Goal: Information Seeking & Learning: Learn about a topic

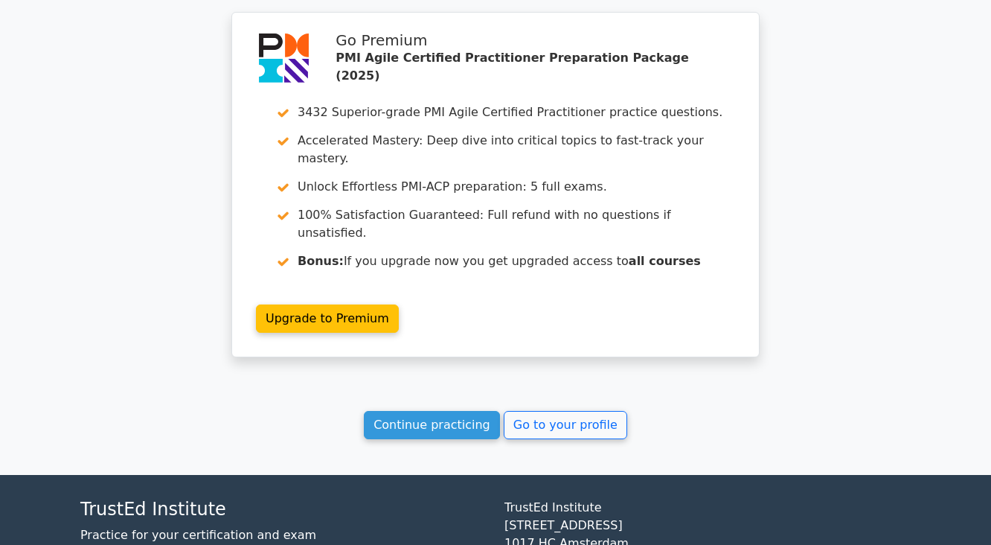
scroll to position [2437, 0]
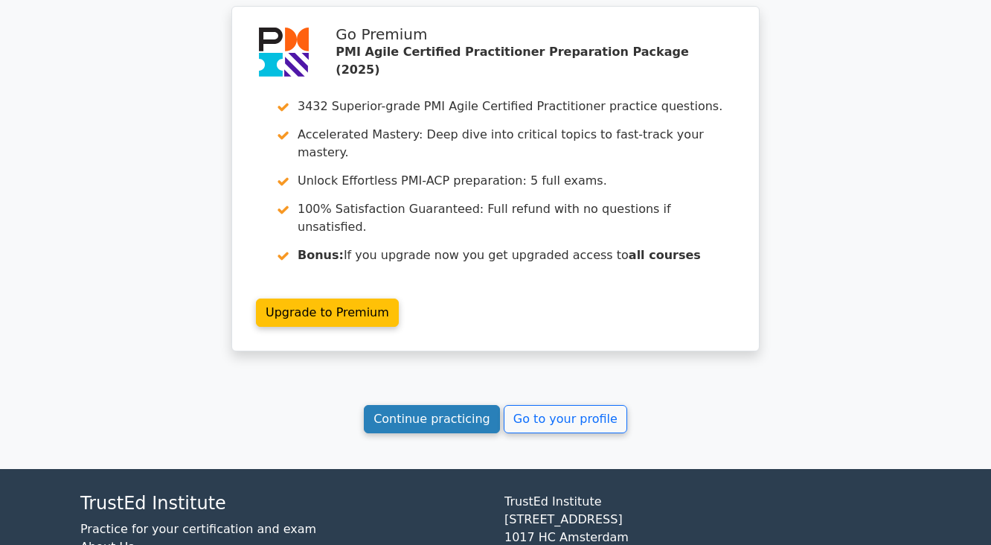
click at [429, 405] on link "Continue practicing" at bounding box center [432, 419] width 136 height 28
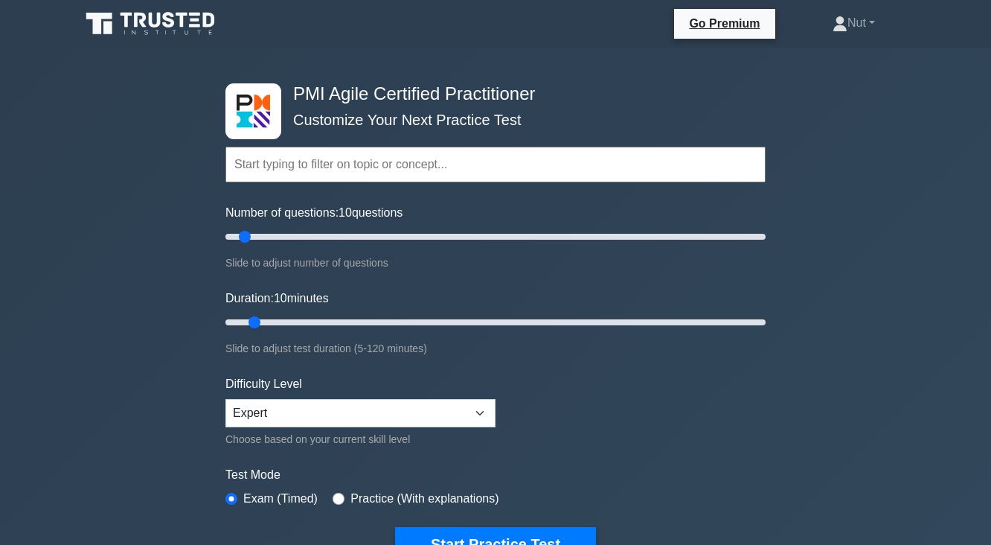
scroll to position [179, 0]
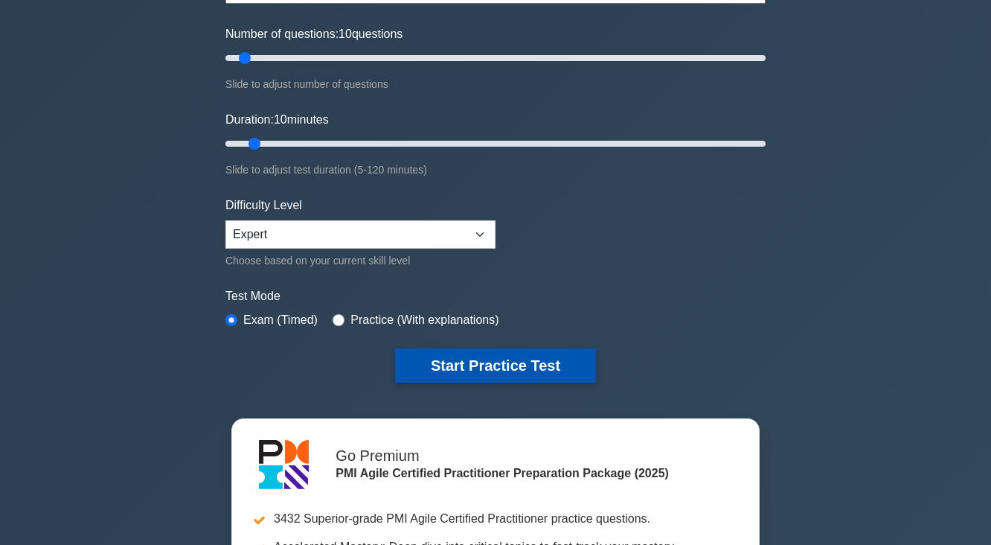
click at [443, 356] on button "Start Practice Test" at bounding box center [495, 365] width 201 height 34
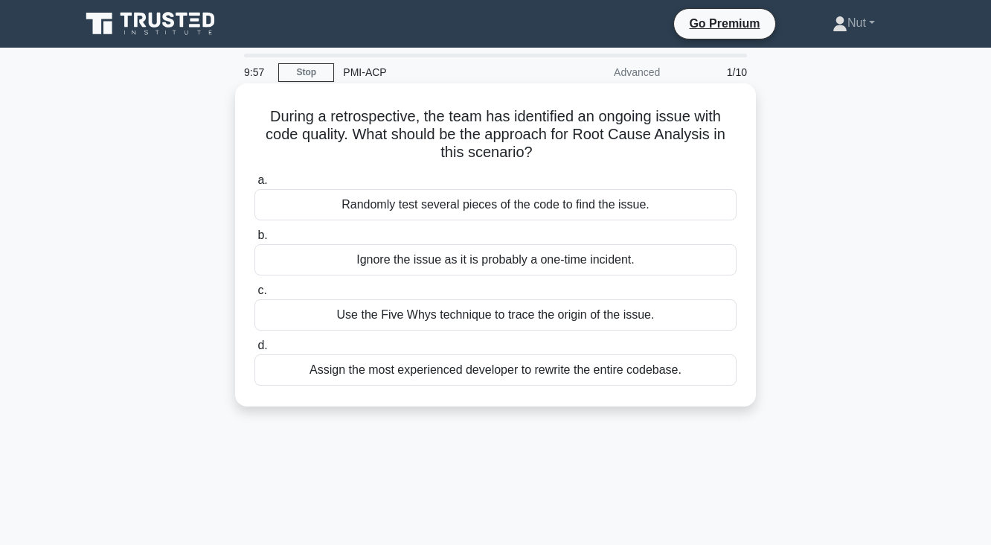
click at [360, 115] on h5 "During a retrospective, the team has identified an ongoing issue with code qual…" at bounding box center [495, 134] width 485 height 55
click at [436, 319] on div "Use the Five Whys technique to trace the origin of the issue." at bounding box center [496, 314] width 482 height 31
click at [255, 296] on input "c. Use the Five Whys technique to trace the origin of the issue." at bounding box center [255, 291] width 0 height 10
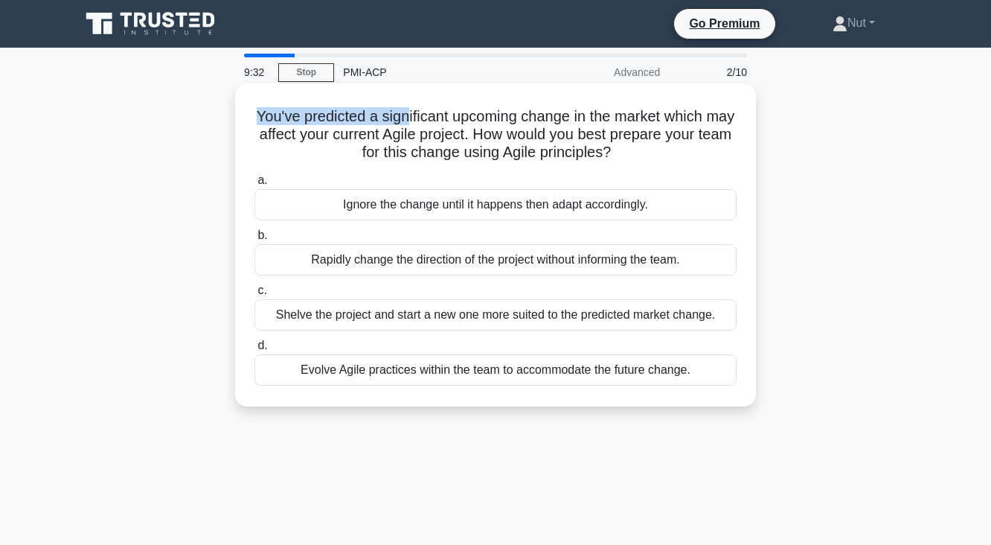
drag, startPoint x: 268, startPoint y: 113, endPoint x: 419, endPoint y: 116, distance: 151.1
click at [419, 116] on h5 "You've predicted a significant upcoming change in the market which may affect y…" at bounding box center [495, 134] width 485 height 55
click at [464, 130] on h5 "You've predicted a significant upcoming change in the market which may affect y…" at bounding box center [495, 134] width 485 height 55
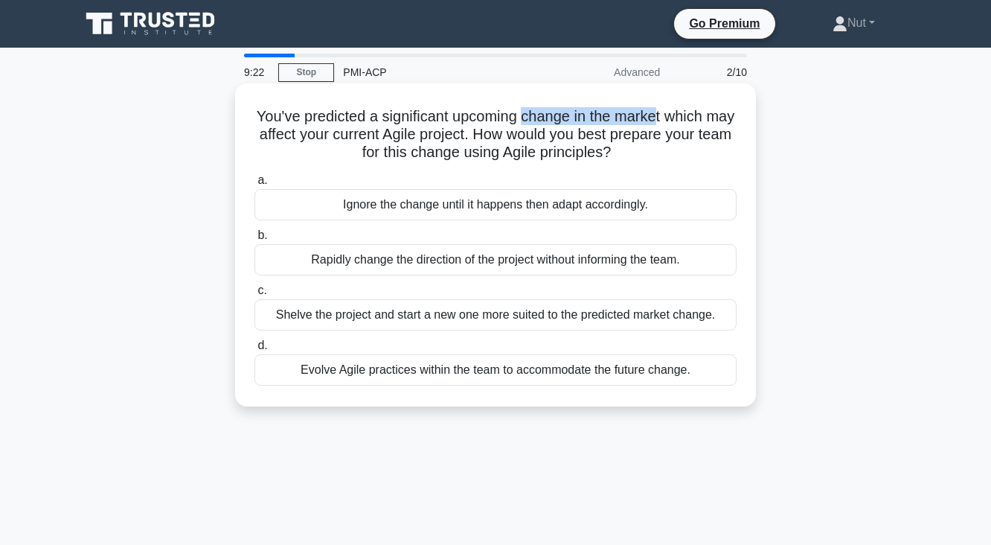
drag, startPoint x: 542, startPoint y: 117, endPoint x: 677, endPoint y: 121, distance: 134.8
click at [677, 121] on h5 "You've predicted a significant upcoming change in the market which may affect y…" at bounding box center [495, 134] width 485 height 55
click at [403, 373] on div "Evolve Agile practices within the team to accommodate the future change." at bounding box center [496, 369] width 482 height 31
click at [255, 351] on input "d. Evolve Agile practices within the team to accommodate the future change." at bounding box center [255, 346] width 0 height 10
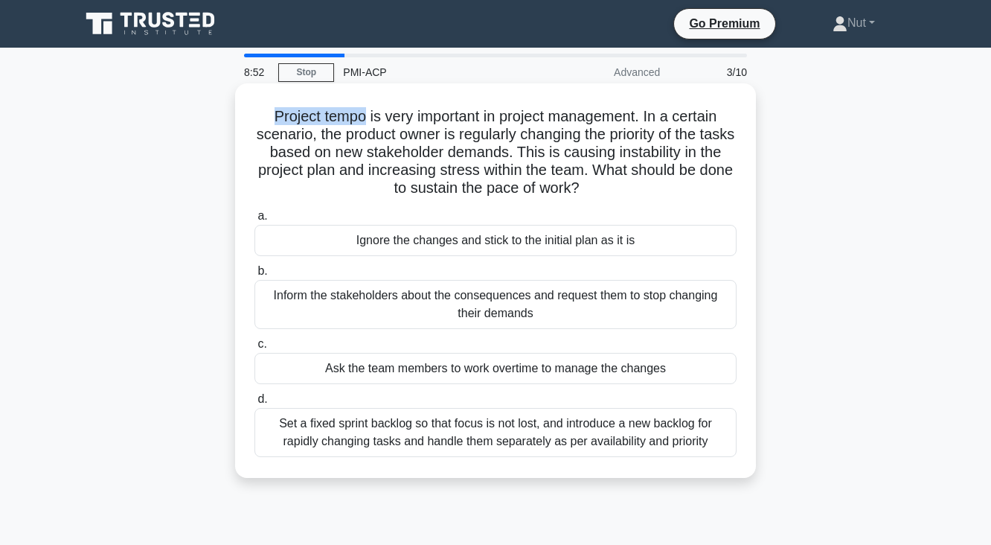
drag, startPoint x: 260, startPoint y: 118, endPoint x: 358, endPoint y: 122, distance: 98.4
click at [358, 122] on h5 "Project tempo is very important in project management. In a certain scenario, t…" at bounding box center [495, 152] width 485 height 91
click at [400, 122] on h5 "Project tempo is very important in project management. In a certain scenario, t…" at bounding box center [495, 152] width 485 height 91
drag, startPoint x: 648, startPoint y: 121, endPoint x: 325, endPoint y: 141, distance: 323.7
click at [325, 141] on h5 "Project tempo is very important in project management. In a certain scenario, t…" at bounding box center [495, 152] width 485 height 91
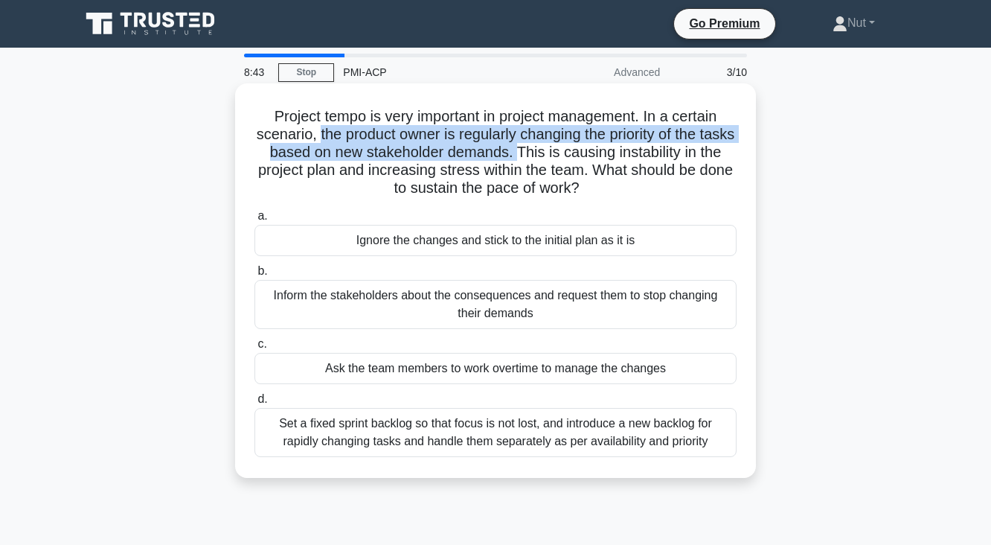
drag, startPoint x: 330, startPoint y: 140, endPoint x: 547, endPoint y: 155, distance: 217.9
click at [547, 155] on h5 "Project tempo is very important in project management. In a certain scenario, t…" at bounding box center [495, 152] width 485 height 91
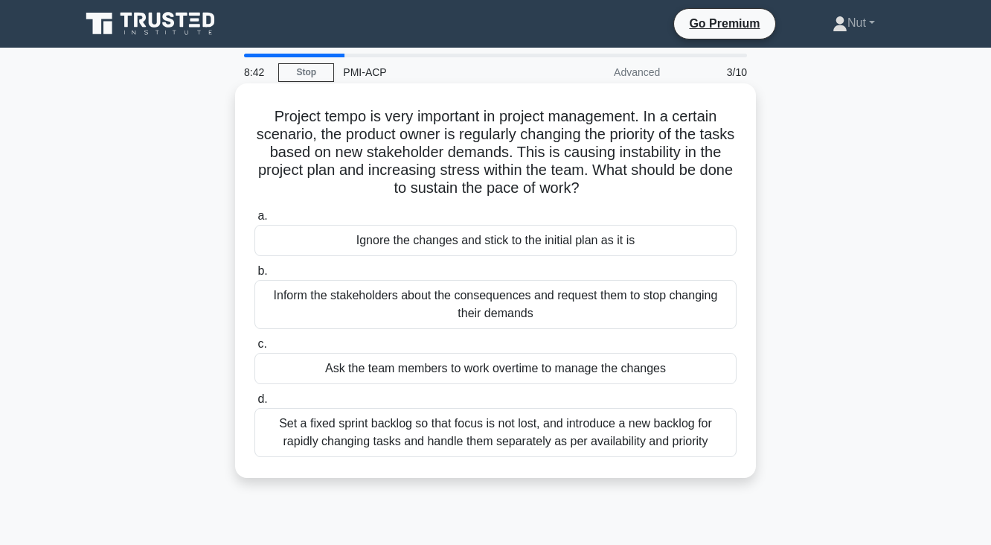
click at [560, 155] on h5 "Project tempo is very important in project management. In a certain scenario, t…" at bounding box center [495, 152] width 485 height 91
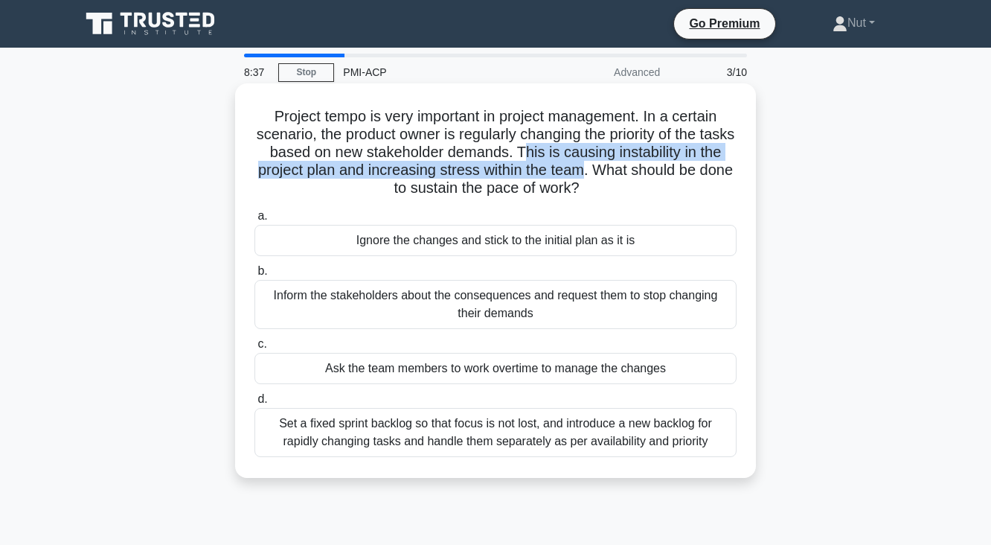
drag, startPoint x: 552, startPoint y: 156, endPoint x: 618, endPoint y: 176, distance: 68.5
click at [618, 176] on h5 "Project tempo is very important in project management. In a certain scenario, t…" at bounding box center [495, 152] width 485 height 91
drag, startPoint x: 632, startPoint y: 173, endPoint x: 625, endPoint y: 182, distance: 11.8
click at [625, 182] on h5 "Project tempo is very important in project management. In a certain scenario, t…" at bounding box center [495, 152] width 485 height 91
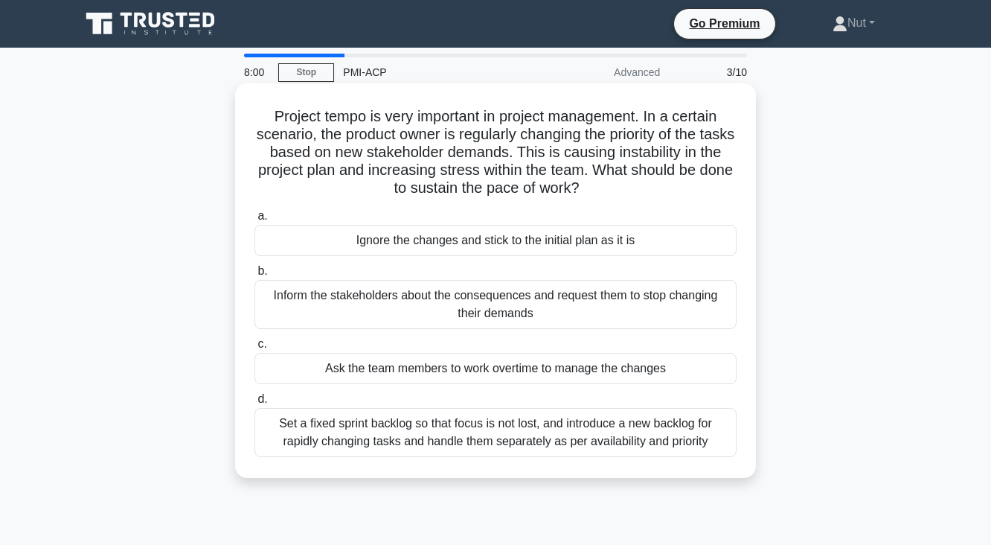
click at [447, 438] on div "Set a fixed sprint backlog so that focus is not lost, and introduce a new backl…" at bounding box center [496, 432] width 482 height 49
click at [255, 404] on input "d. Set a fixed sprint backlog so that focus is not lost, and introduce a new ba…" at bounding box center [255, 400] width 0 height 10
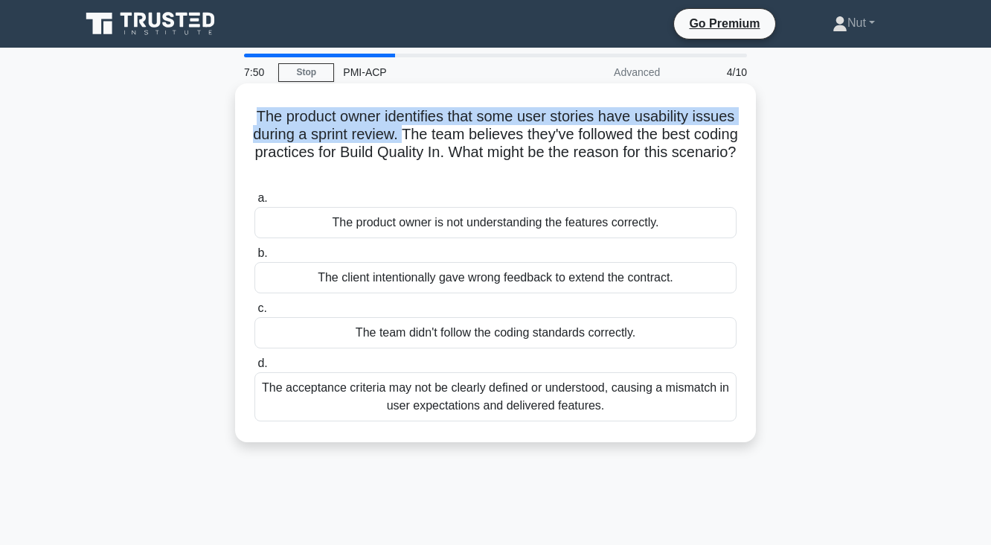
drag, startPoint x: 272, startPoint y: 119, endPoint x: 462, endPoint y: 143, distance: 191.3
click at [462, 143] on h5 "The product owner identifies that some user stories have usability issues durin…" at bounding box center [495, 143] width 485 height 73
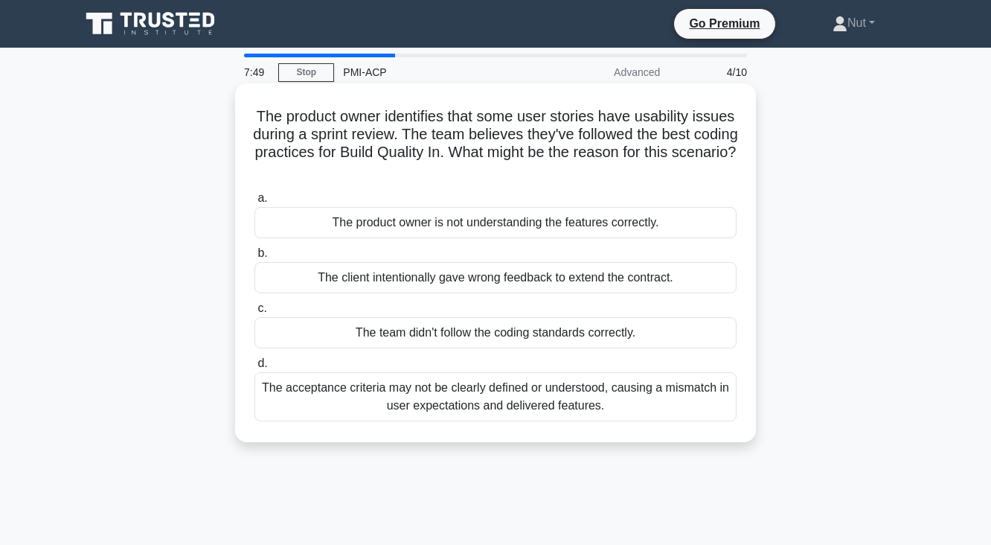
click at [482, 143] on h5 "The product owner identifies that some user stories have usability issues durin…" at bounding box center [495, 143] width 485 height 73
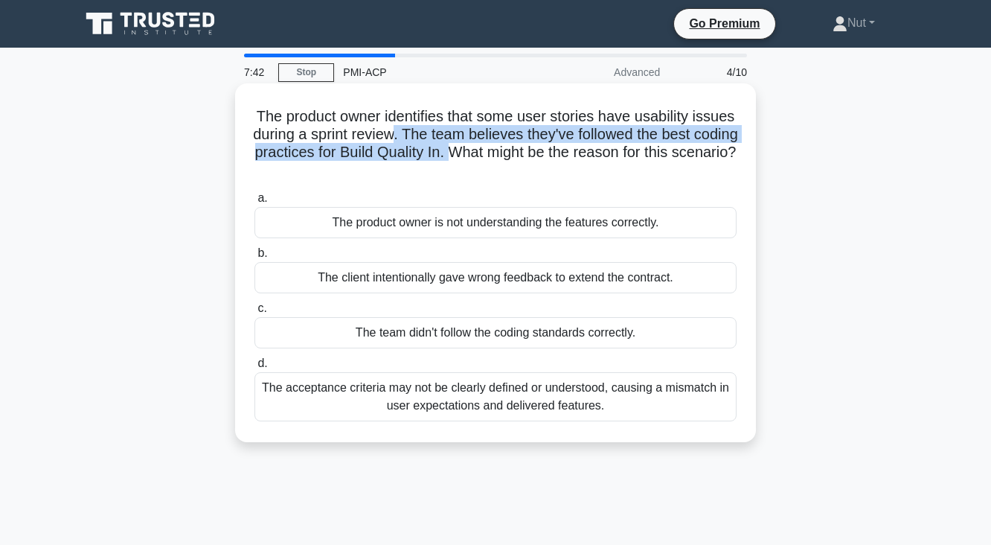
drag, startPoint x: 456, startPoint y: 135, endPoint x: 536, endPoint y: 155, distance: 82.0
click at [536, 155] on h5 "The product owner identifies that some user stories have usability issues durin…" at bounding box center [495, 143] width 485 height 73
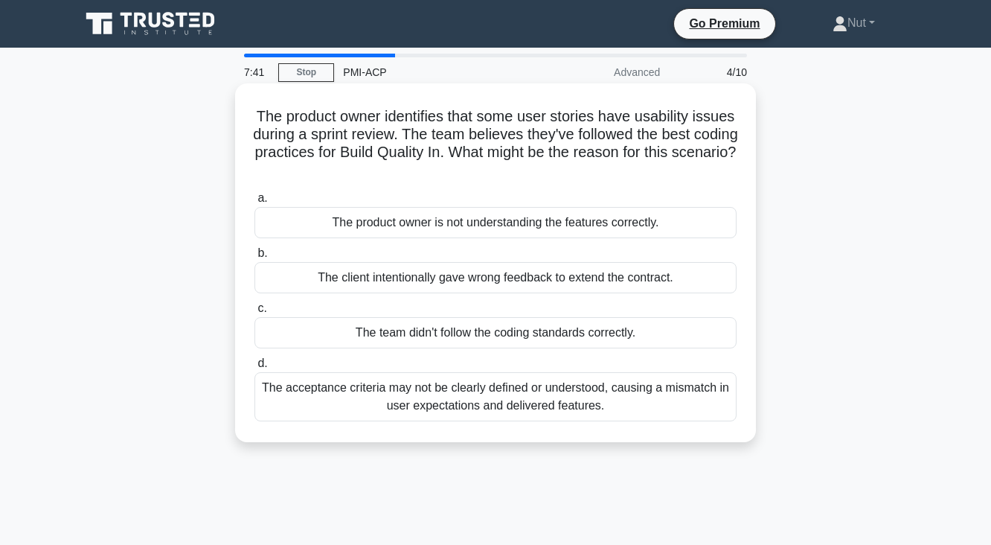
click at [550, 155] on h5 "The product owner identifies that some user stories have usability issues durin…" at bounding box center [495, 143] width 485 height 73
drag, startPoint x: 537, startPoint y: 155, endPoint x: 541, endPoint y: 170, distance: 15.3
click at [541, 170] on h5 "The product owner identifies that some user stories have usability issues durin…" at bounding box center [495, 143] width 485 height 73
click at [536, 399] on div "The acceptance criteria may not be clearly defined or understood, causing a mis…" at bounding box center [496, 396] width 482 height 49
click at [255, 368] on input "d. The acceptance criteria may not be clearly defined or understood, causing a …" at bounding box center [255, 364] width 0 height 10
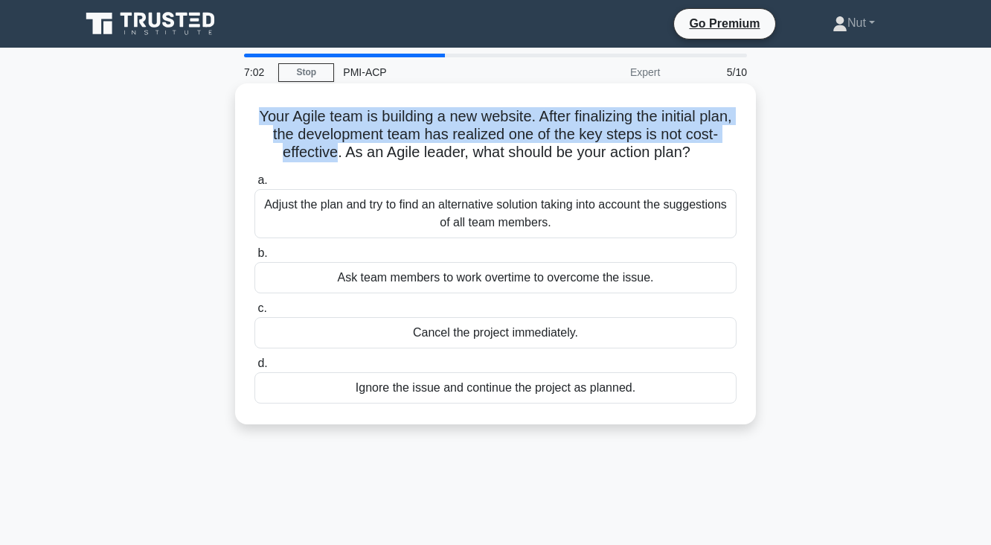
drag, startPoint x: 261, startPoint y: 113, endPoint x: 346, endPoint y: 146, distance: 91.7
click at [346, 146] on h5 "Your Agile team is building a new website. After finalizing the initial plan, t…" at bounding box center [495, 134] width 485 height 55
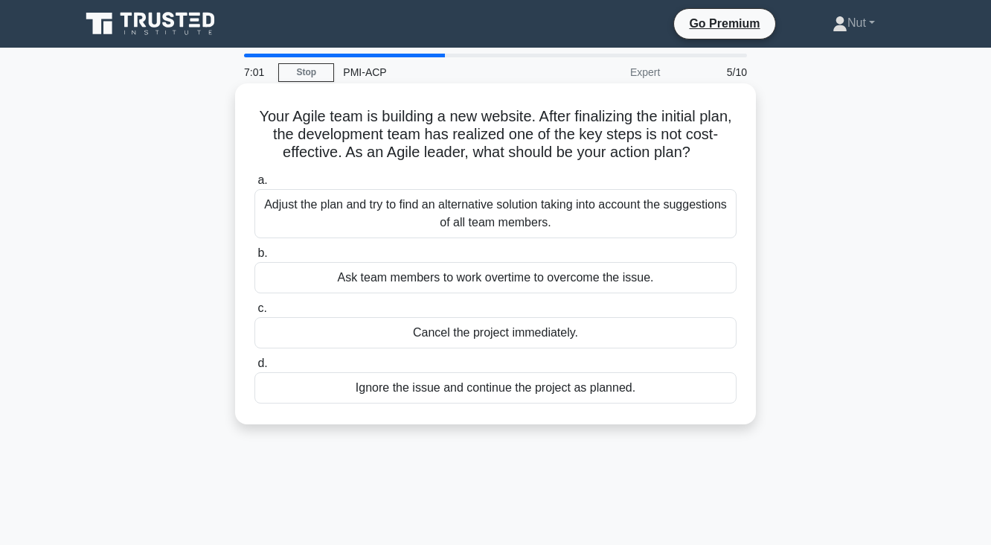
click at [353, 147] on h5 "Your Agile team is building a new website. After finalizing the initial plan, t…" at bounding box center [495, 134] width 485 height 55
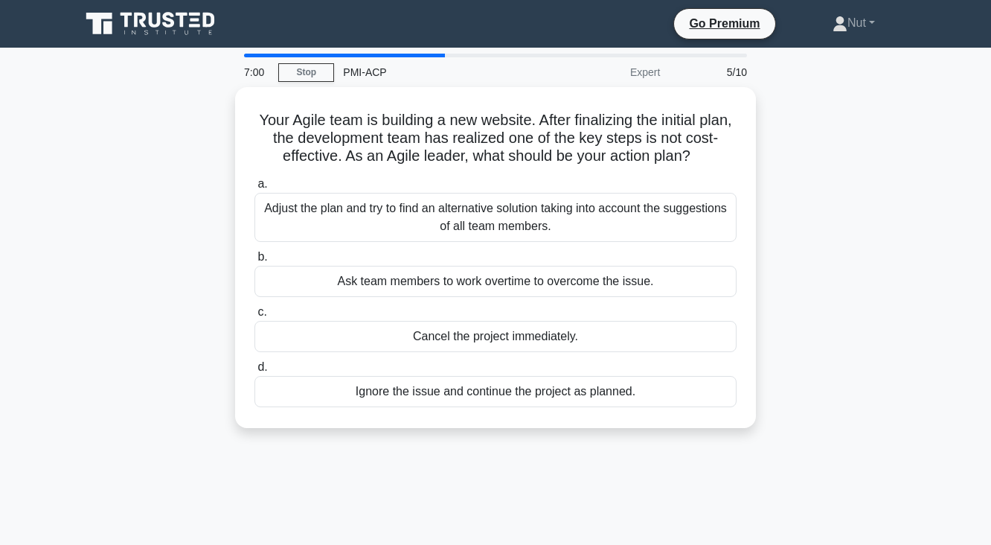
drag, startPoint x: 356, startPoint y: 153, endPoint x: 768, endPoint y: 162, distance: 412.5
click at [768, 162] on div "Your Agile team is building a new website. After finalizing the initial plan, t…" at bounding box center [495, 266] width 849 height 359
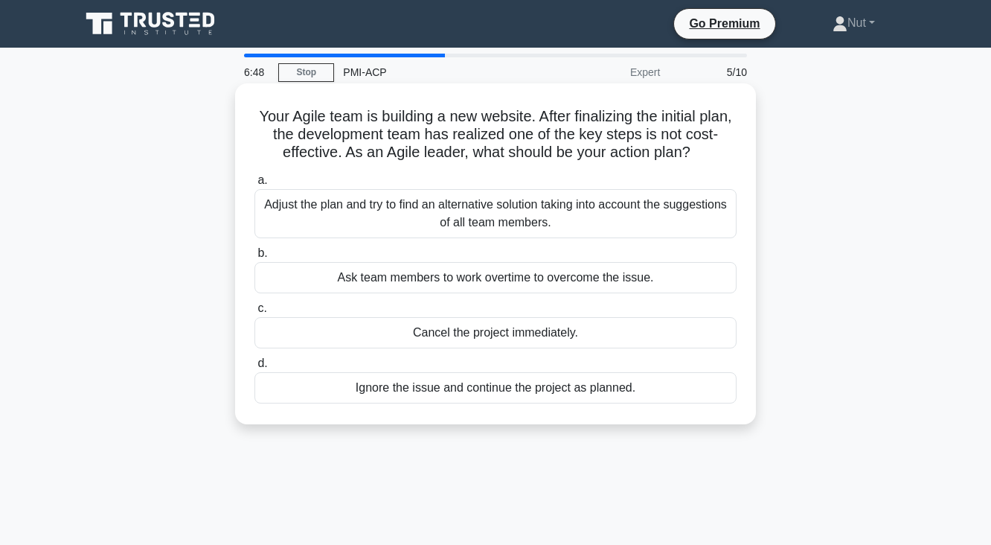
click at [339, 229] on div "Adjust the plan and try to find an alternative solution taking into account the…" at bounding box center [496, 213] width 482 height 49
click at [255, 185] on input "a. Adjust the plan and try to find an alternative solution taking into account …" at bounding box center [255, 181] width 0 height 10
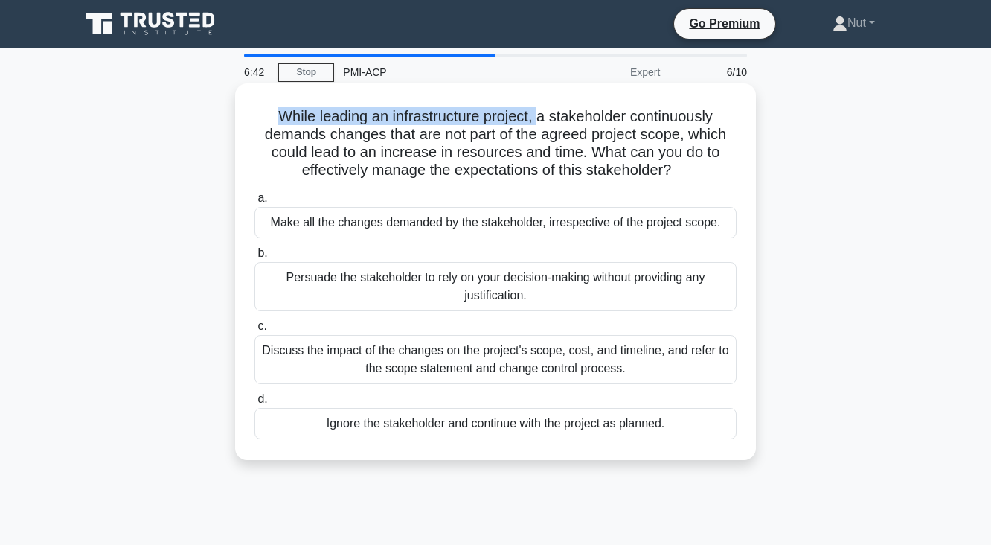
drag, startPoint x: 269, startPoint y: 116, endPoint x: 537, endPoint y: 113, distance: 267.2
click at [537, 113] on h5 "While leading an infrastructure project, a stakeholder continuously demands cha…" at bounding box center [495, 143] width 485 height 73
click at [556, 113] on h5 "While leading an infrastructure project, a stakeholder continuously demands cha…" at bounding box center [495, 143] width 485 height 73
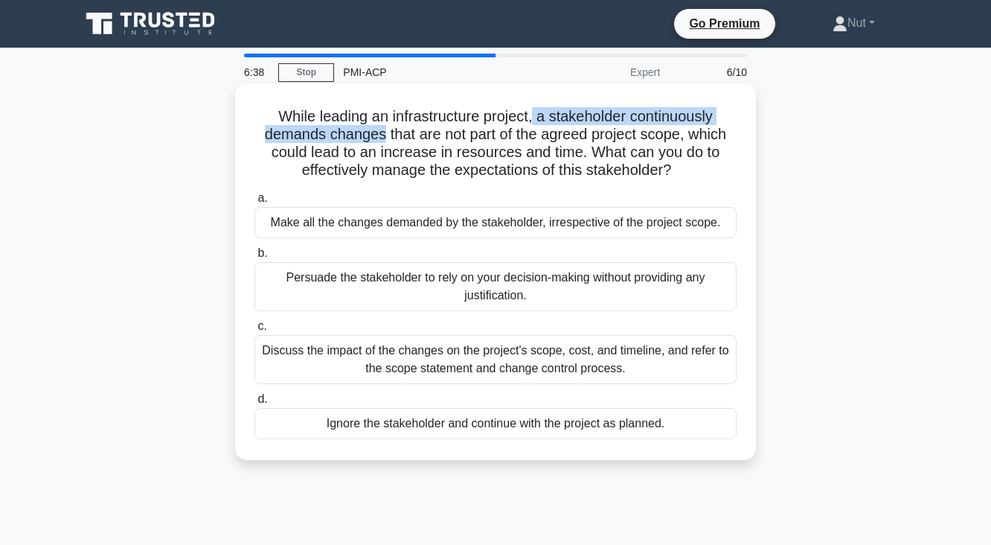
drag, startPoint x: 535, startPoint y: 119, endPoint x: 381, endPoint y: 139, distance: 155.4
click at [381, 139] on h5 "While leading an infrastructure project, a stakeholder continuously demands cha…" at bounding box center [495, 143] width 485 height 73
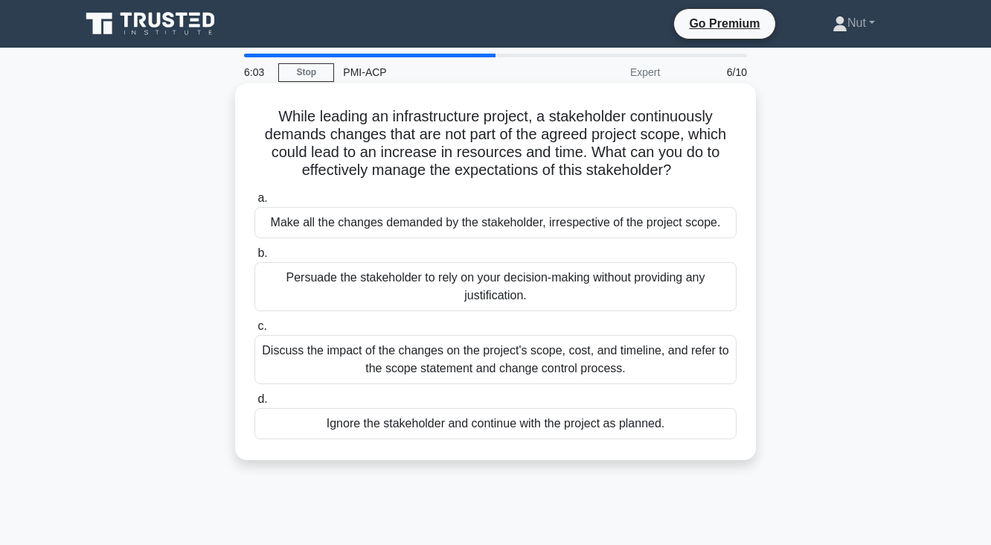
click at [297, 355] on div "Discuss the impact of the changes on the project's scope, cost, and timeline, a…" at bounding box center [496, 359] width 482 height 49
click at [255, 331] on input "c. Discuss the impact of the changes on the project's scope, cost, and timeline…" at bounding box center [255, 327] width 0 height 10
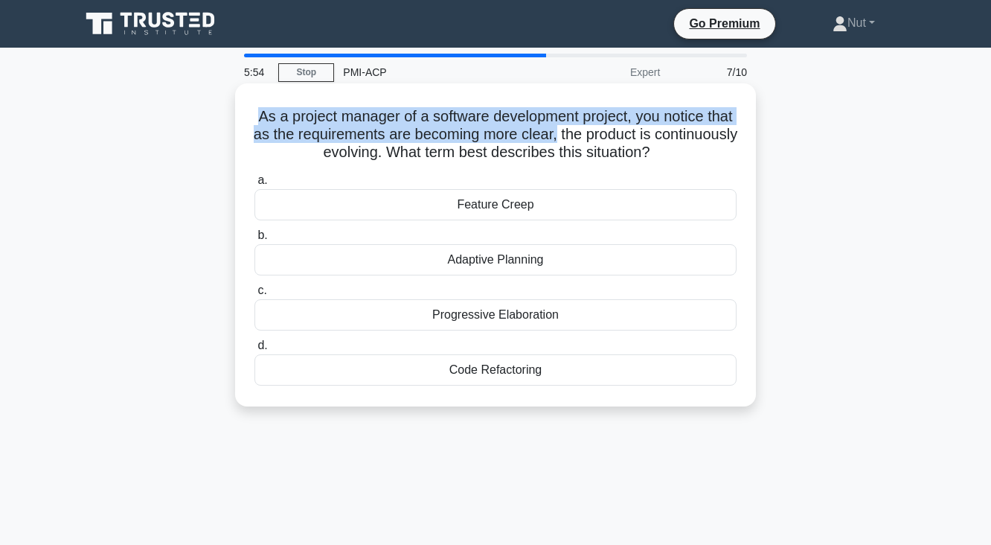
drag, startPoint x: 270, startPoint y: 124, endPoint x: 617, endPoint y: 138, distance: 347.2
click at [617, 138] on h5 "As a project manager of a software development project, you notice that as the …" at bounding box center [495, 134] width 485 height 55
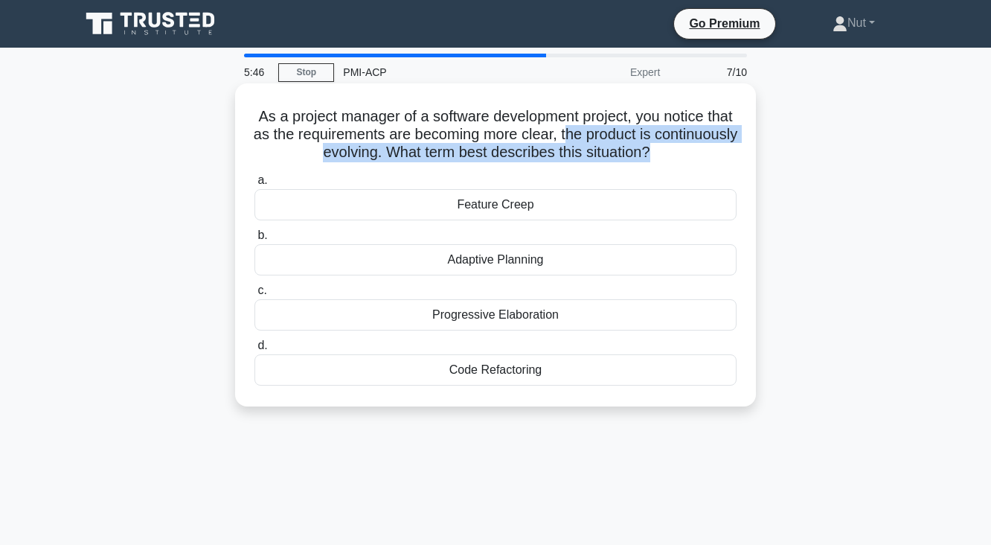
drag, startPoint x: 625, startPoint y: 138, endPoint x: 696, endPoint y: 147, distance: 71.3
click at [696, 147] on h5 "As a project manager of a software development project, you notice that as the …" at bounding box center [495, 134] width 485 height 55
click at [282, 150] on h5 "As a project manager of a software development project, you notice that as the …" at bounding box center [495, 134] width 485 height 55
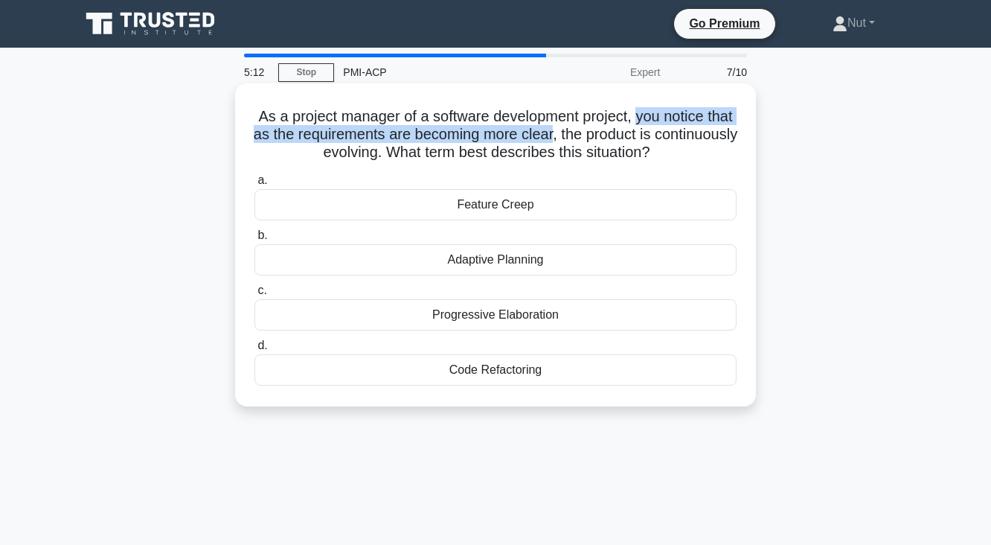
drag, startPoint x: 654, startPoint y: 110, endPoint x: 612, endPoint y: 135, distance: 49.4
click at [612, 135] on h5 "As a project manager of a software development project, you notice that as the …" at bounding box center [495, 134] width 485 height 55
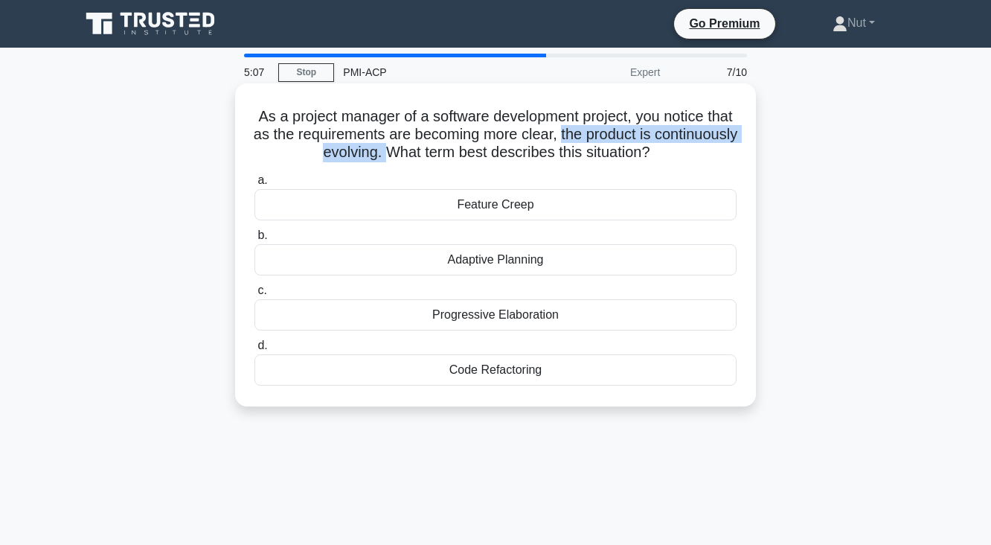
drag, startPoint x: 622, startPoint y: 135, endPoint x: 429, endPoint y: 150, distance: 194.1
click at [429, 150] on h5 "As a project manager of a software development project, you notice that as the …" at bounding box center [495, 134] width 485 height 55
click at [553, 318] on div "Progressive Elaboration" at bounding box center [496, 314] width 482 height 31
click at [255, 296] on input "c. Progressive Elaboration" at bounding box center [255, 291] width 0 height 10
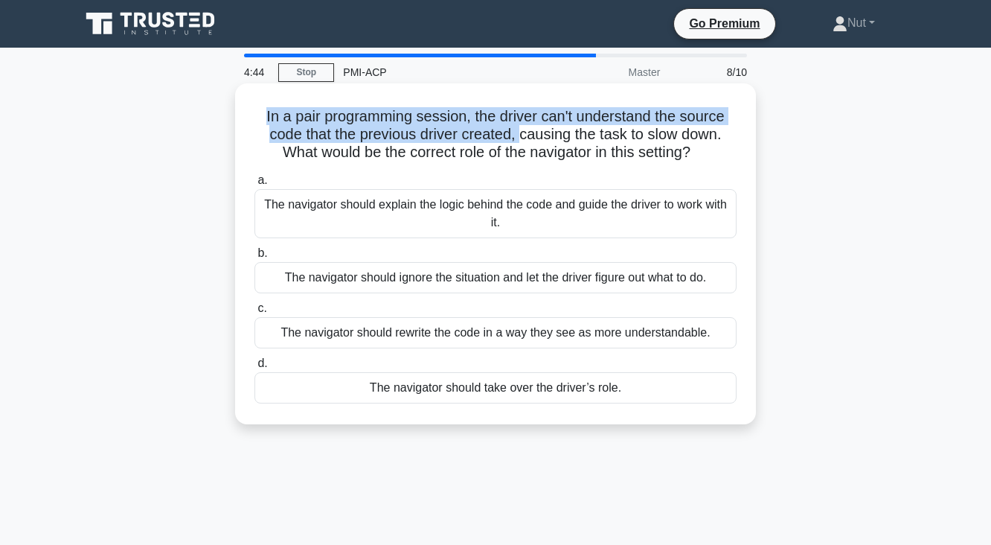
drag, startPoint x: 262, startPoint y: 116, endPoint x: 518, endPoint y: 138, distance: 257.0
click at [518, 138] on h5 "In a pair programming session, the driver can't understand the source code that…" at bounding box center [495, 134] width 485 height 55
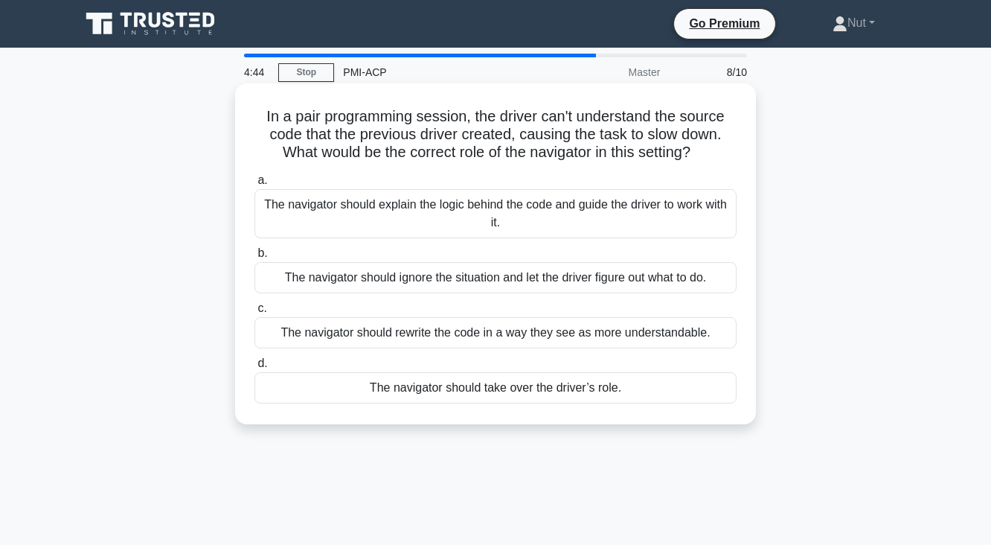
click at [528, 140] on h5 "In a pair programming session, the driver can't understand the source code that…" at bounding box center [495, 134] width 485 height 55
drag, startPoint x: 521, startPoint y: 140, endPoint x: 725, endPoint y: 158, distance: 204.7
click at [725, 158] on h5 "In a pair programming session, the driver can't understand the source code that…" at bounding box center [495, 134] width 485 height 55
click at [563, 214] on div "The navigator should explain the logic behind the code and guide the driver to …" at bounding box center [496, 213] width 482 height 49
click at [255, 185] on input "a. The navigator should explain the logic behind the code and guide the driver …" at bounding box center [255, 181] width 0 height 10
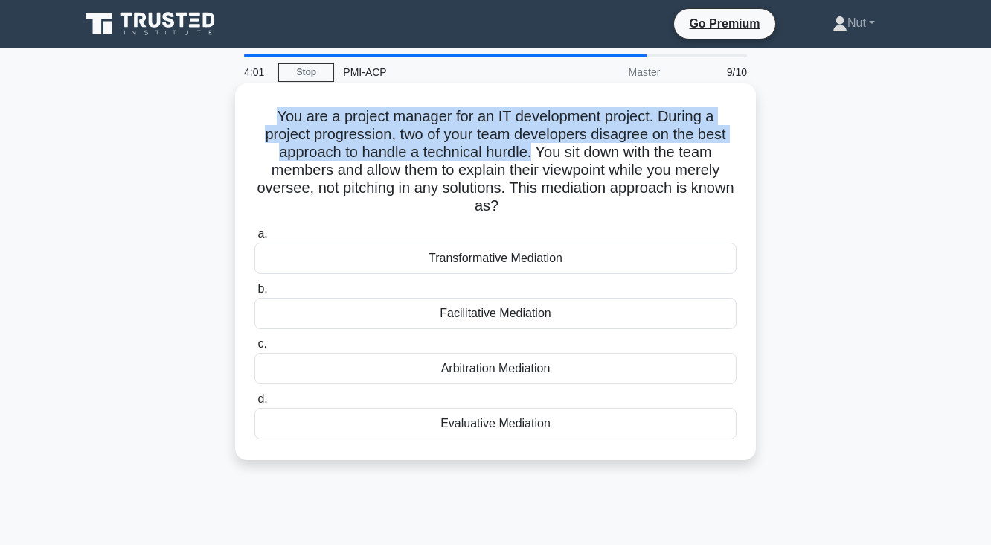
drag, startPoint x: 269, startPoint y: 116, endPoint x: 531, endPoint y: 156, distance: 265.7
click at [531, 156] on h5 "You are a project manager for an IT development project. During a project progr…" at bounding box center [495, 161] width 485 height 109
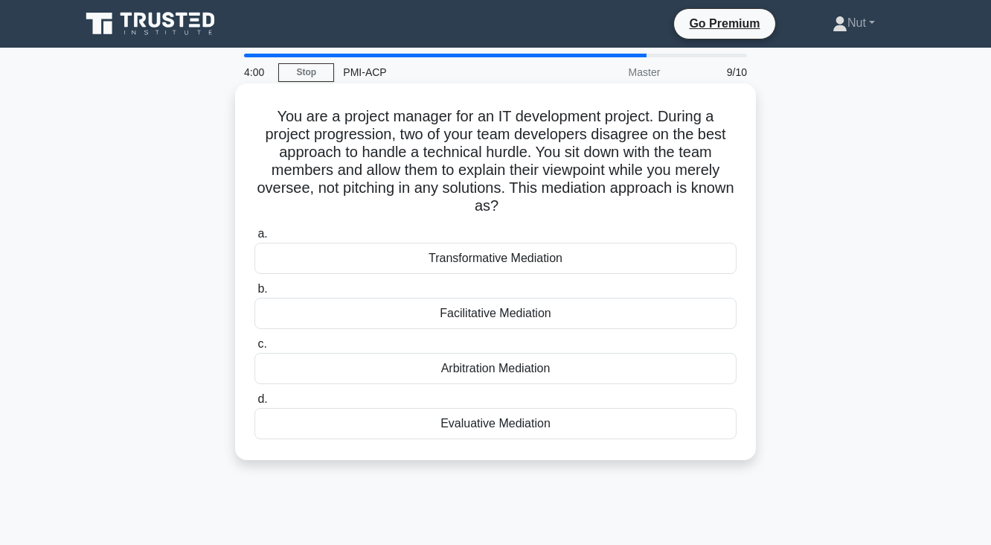
click at [534, 156] on h5 "You are a project manager for an IT development project. During a project progr…" at bounding box center [495, 161] width 485 height 109
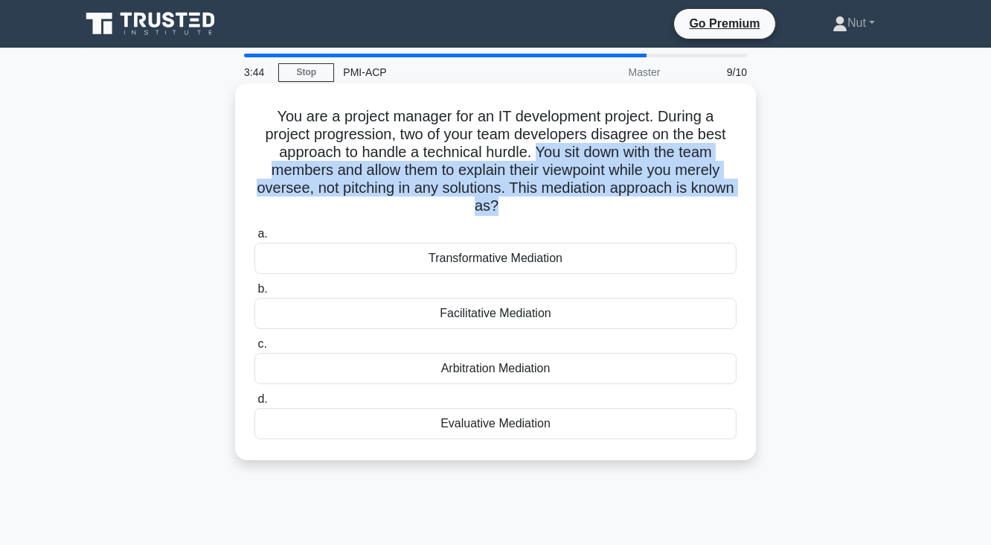
drag, startPoint x: 541, startPoint y: 162, endPoint x: 673, endPoint y: 200, distance: 137.1
click at [673, 200] on h5 "You are a project manager for an IT development project. During a project progr…" at bounding box center [495, 161] width 485 height 109
click at [652, 201] on h5 "You are a project manager for an IT development project. During a project progr…" at bounding box center [495, 161] width 485 height 109
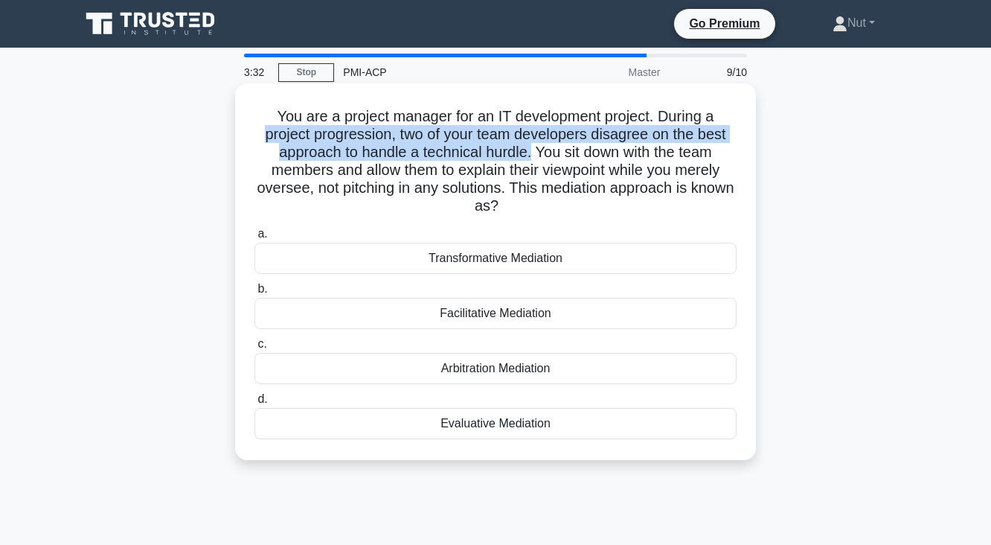
drag, startPoint x: 259, startPoint y: 134, endPoint x: 529, endPoint y: 154, distance: 271.0
click at [529, 154] on h5 "You are a project manager for an IT development project. During a project progr…" at bounding box center [495, 161] width 485 height 109
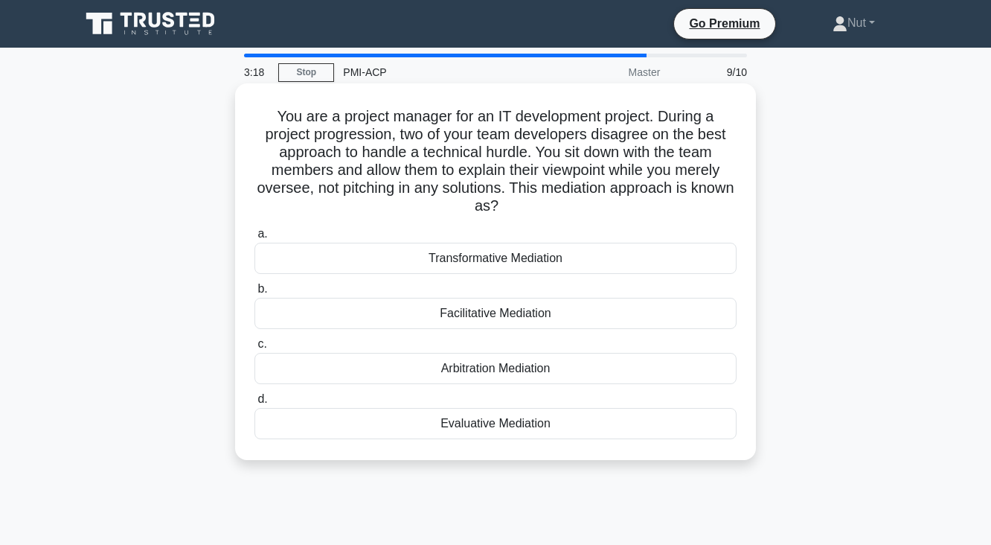
click at [488, 322] on div "Facilitative Mediation" at bounding box center [496, 313] width 482 height 31
click at [255, 294] on input "b. Facilitative Mediation" at bounding box center [255, 289] width 0 height 10
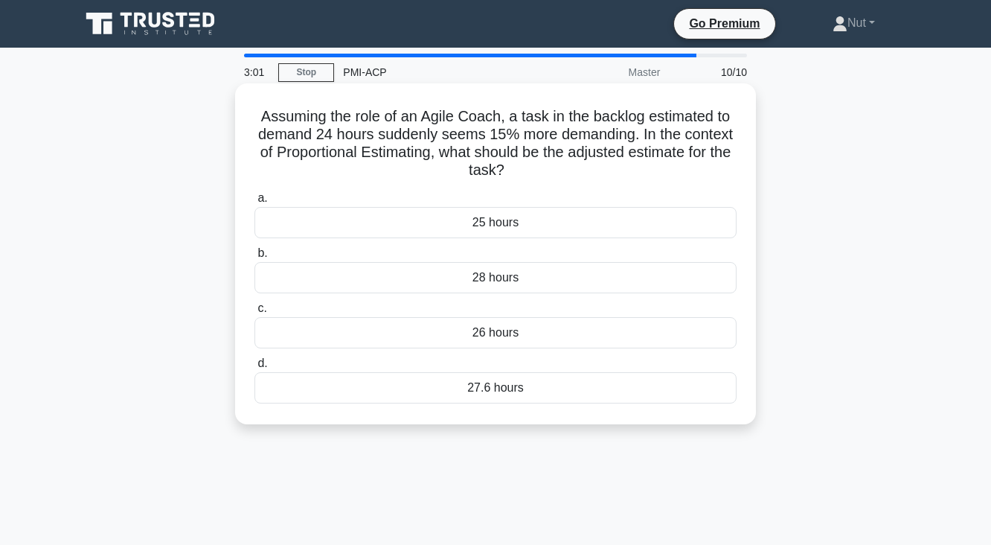
drag, startPoint x: 251, startPoint y: 115, endPoint x: 639, endPoint y: 170, distance: 392.4
click at [639, 170] on div "Assuming the role of an Agile Coach, a task in the backlog estimated to demand …" at bounding box center [495, 253] width 509 height 329
click at [542, 394] on div "27.6 hours" at bounding box center [496, 387] width 482 height 31
click at [255, 368] on input "d. 27.6 hours" at bounding box center [255, 364] width 0 height 10
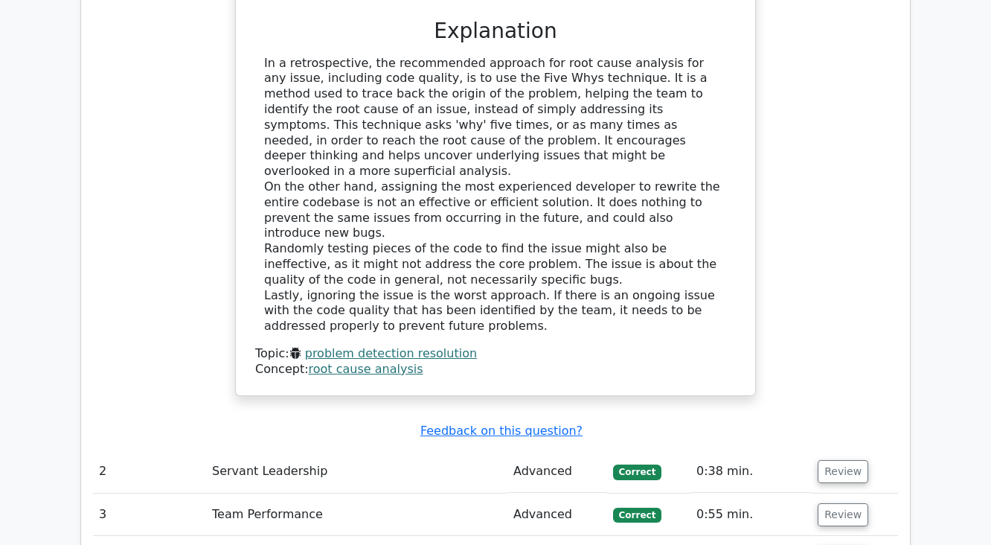
scroll to position [1786, 0]
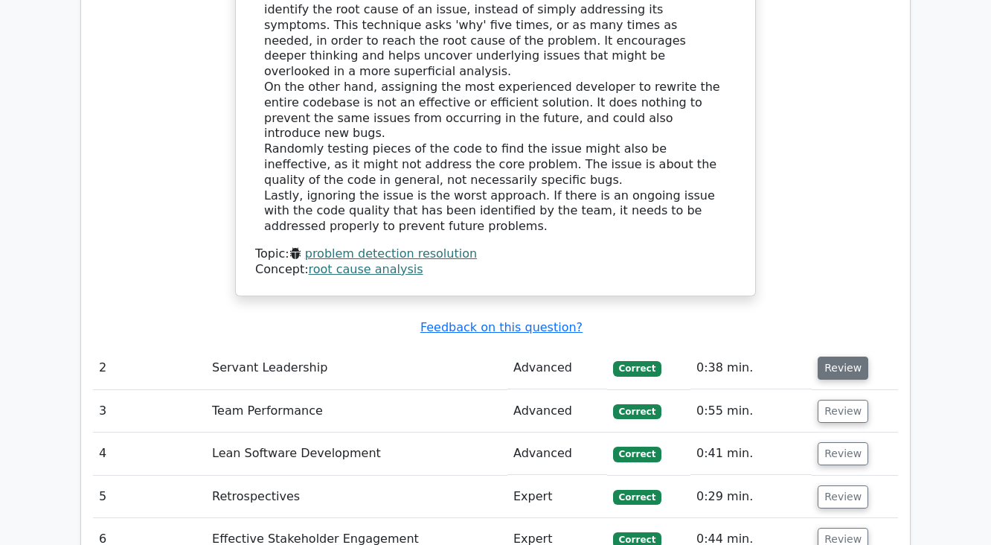
click at [841, 357] on button "Review" at bounding box center [843, 368] width 51 height 23
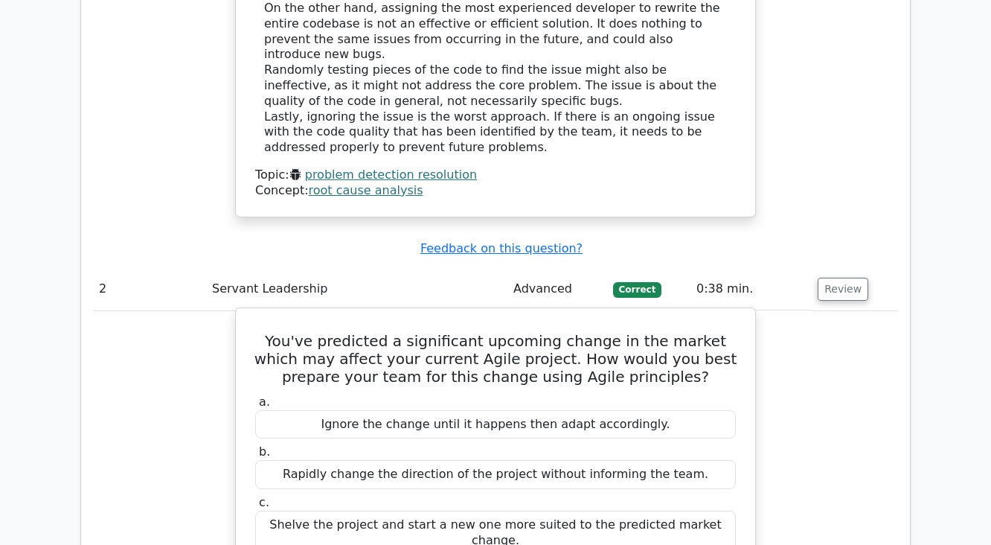
scroll to position [2025, 0]
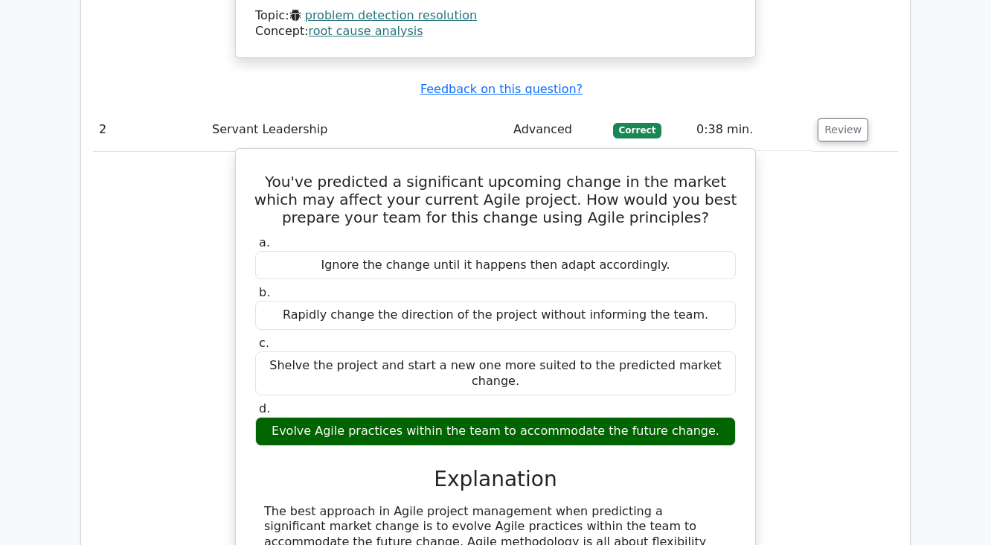
drag, startPoint x: 290, startPoint y: 343, endPoint x: 727, endPoint y: 342, distance: 436.9
click at [727, 417] on div "Evolve Agile practices within the team to accommodate the future change." at bounding box center [495, 431] width 481 height 29
click at [673, 467] on h3 "Explanation" at bounding box center [495, 479] width 463 height 25
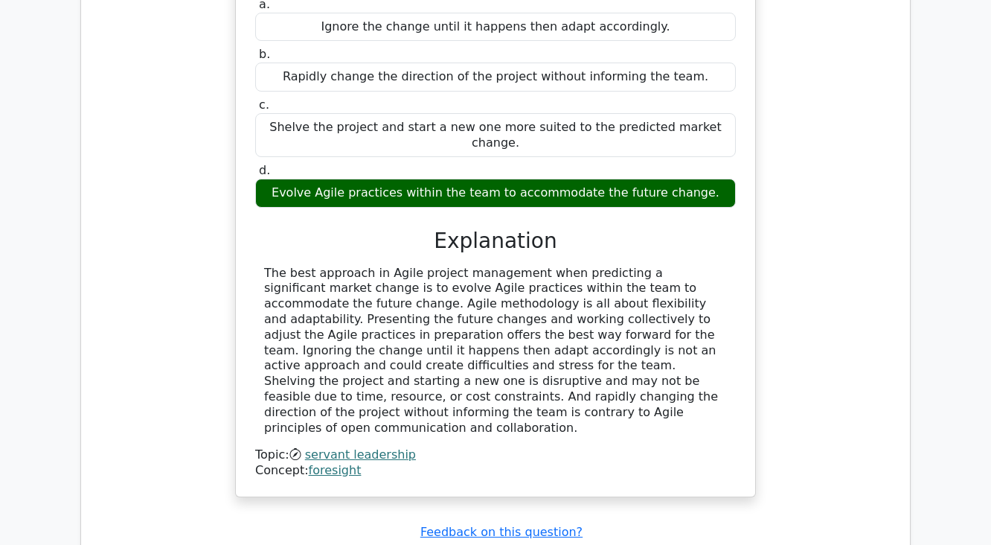
scroll to position [2322, 0]
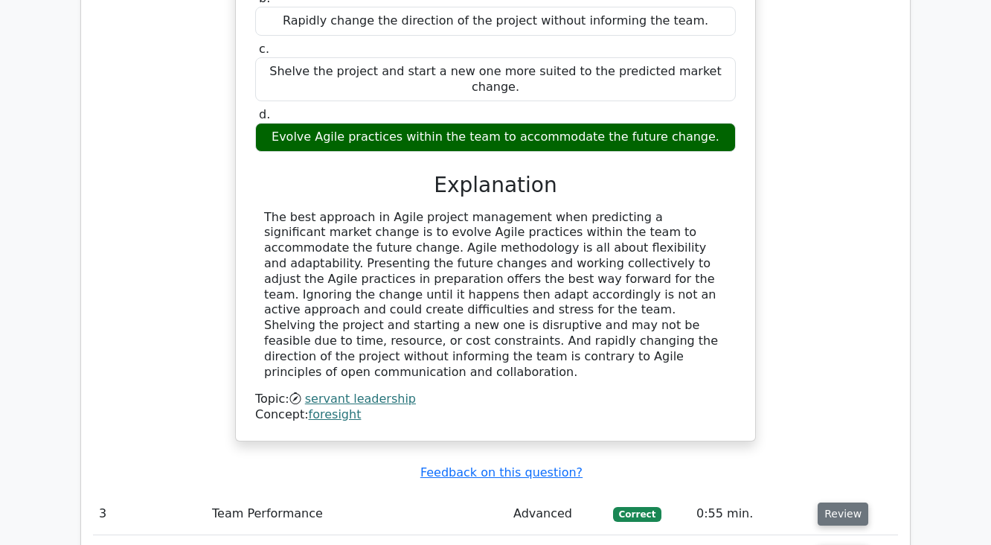
click at [841, 502] on button "Review" at bounding box center [843, 513] width 51 height 23
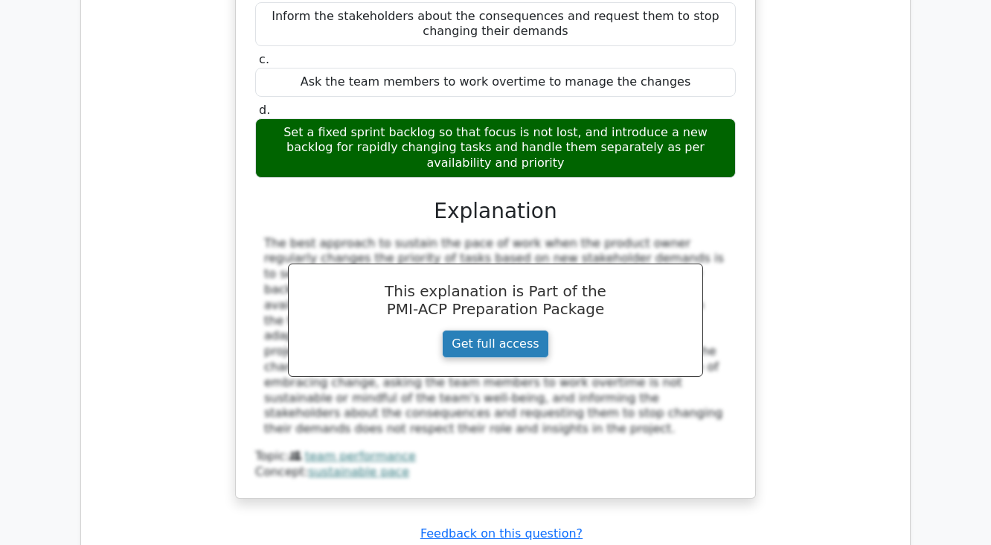
scroll to position [3156, 0]
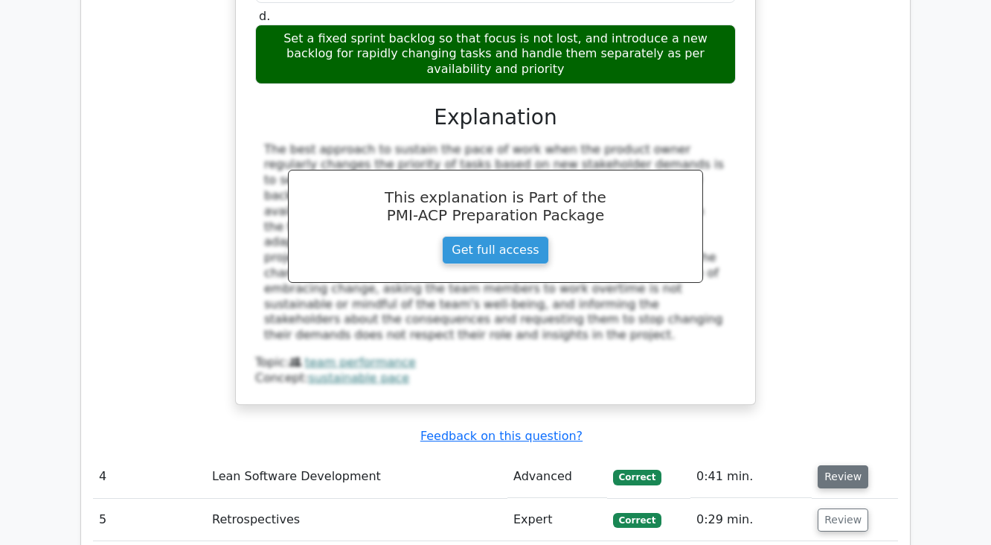
click at [823, 465] on button "Review" at bounding box center [843, 476] width 51 height 23
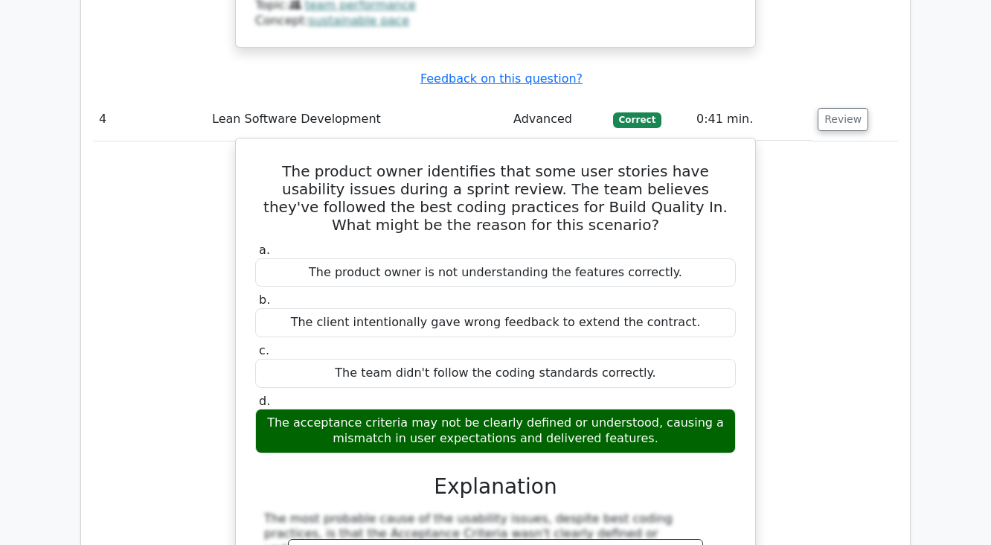
scroll to position [3454, 0]
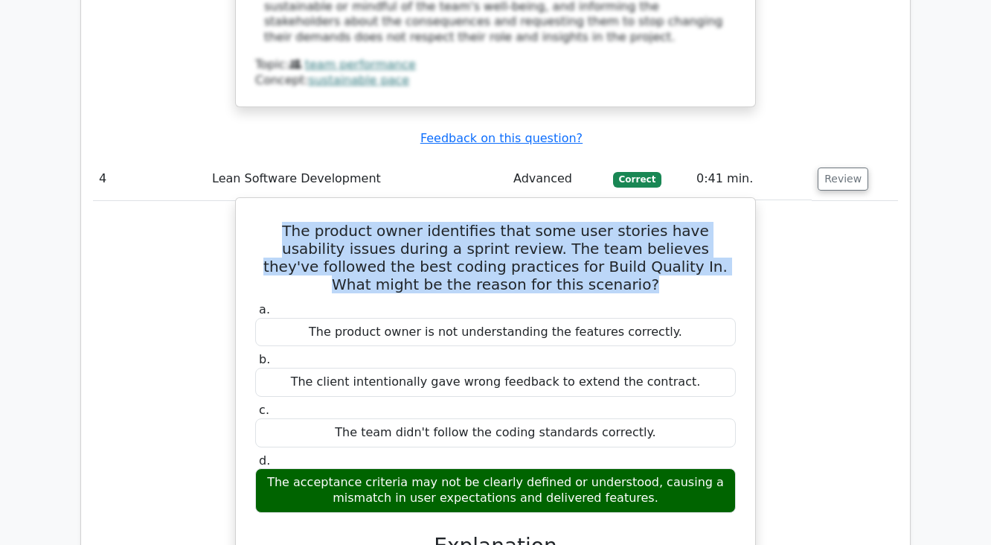
drag, startPoint x: 242, startPoint y: 70, endPoint x: 548, endPoint y: 129, distance: 311.5
click at [548, 204] on div "The product owner identifies that some user stories have usability issues durin…" at bounding box center [496, 497] width 508 height 587
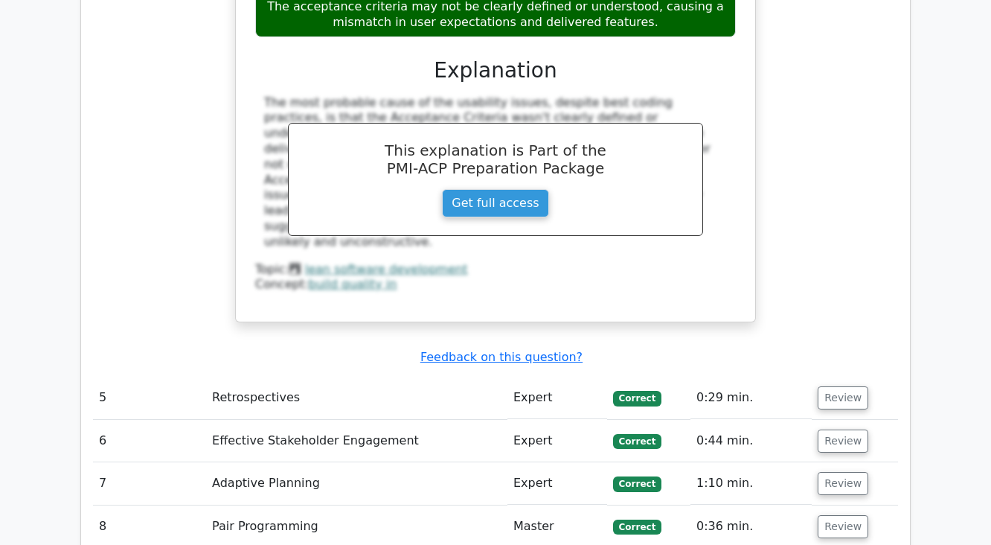
scroll to position [3930, 0]
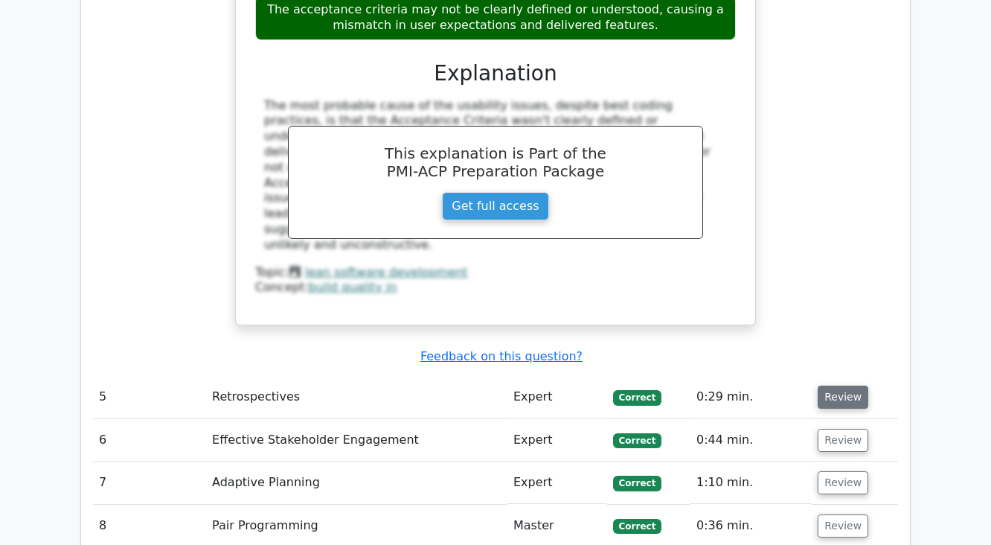
click at [834, 386] on button "Review" at bounding box center [843, 397] width 51 height 23
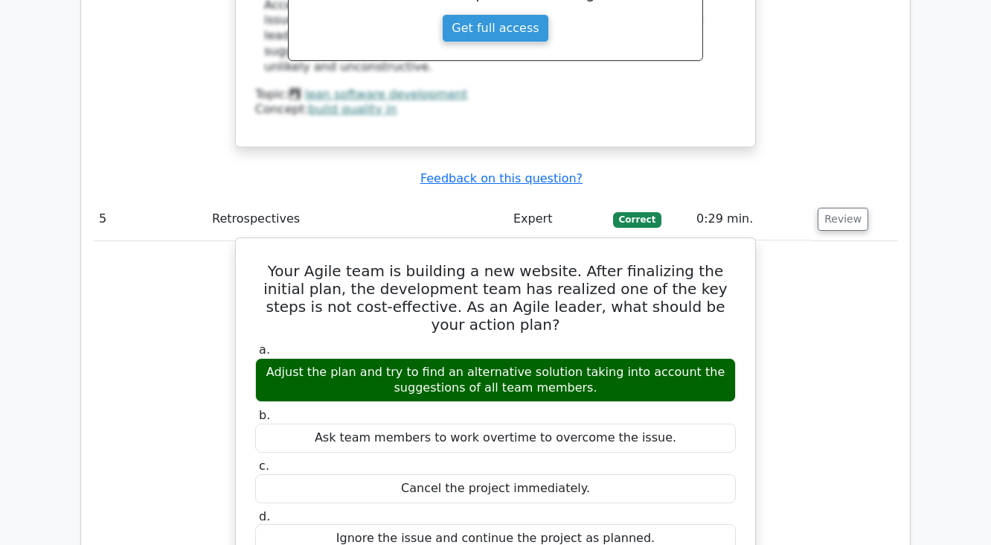
scroll to position [4109, 0]
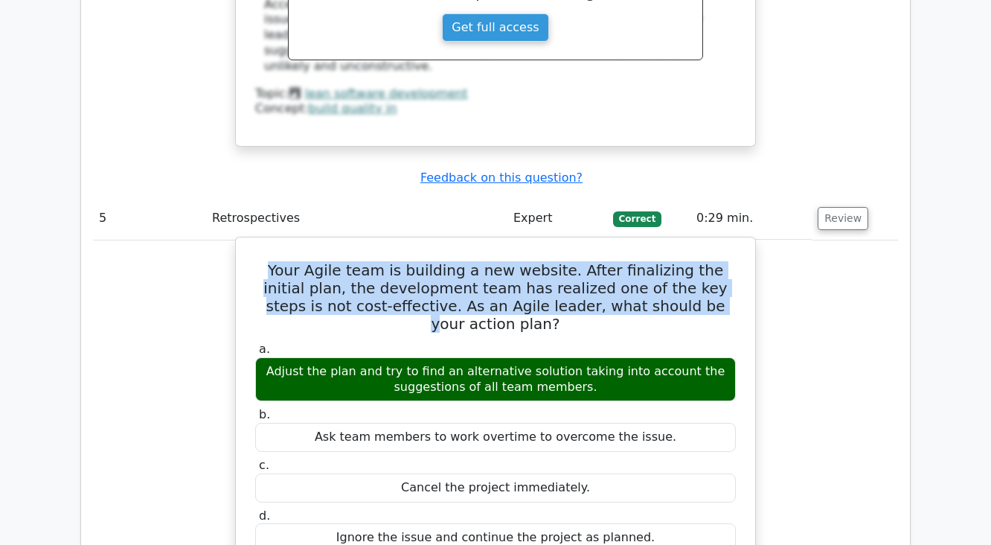
drag, startPoint x: 259, startPoint y: 120, endPoint x: 595, endPoint y: 150, distance: 337.8
click at [613, 261] on h5 "Your Agile team is building a new website. After finalizing the initial plan, t…" at bounding box center [496, 296] width 484 height 71
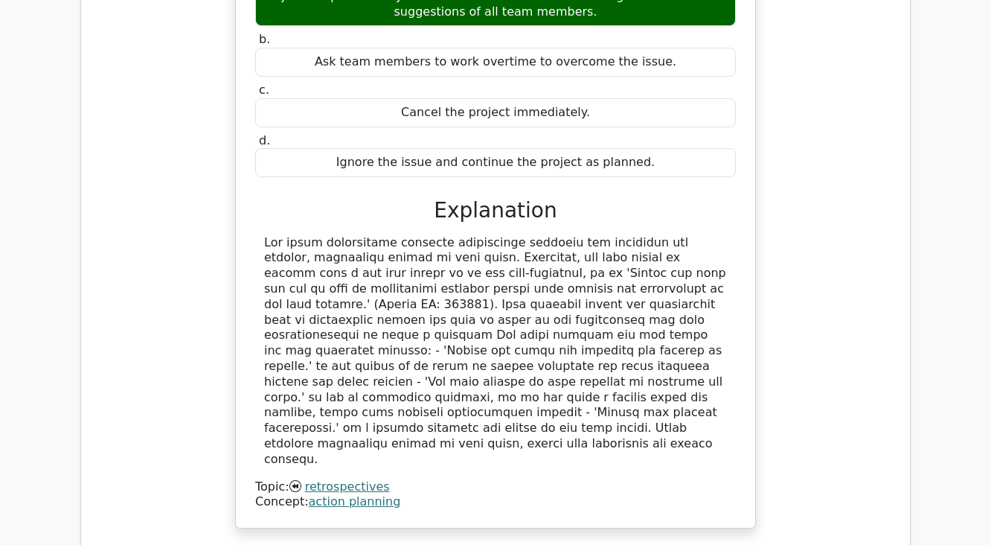
scroll to position [4585, 0]
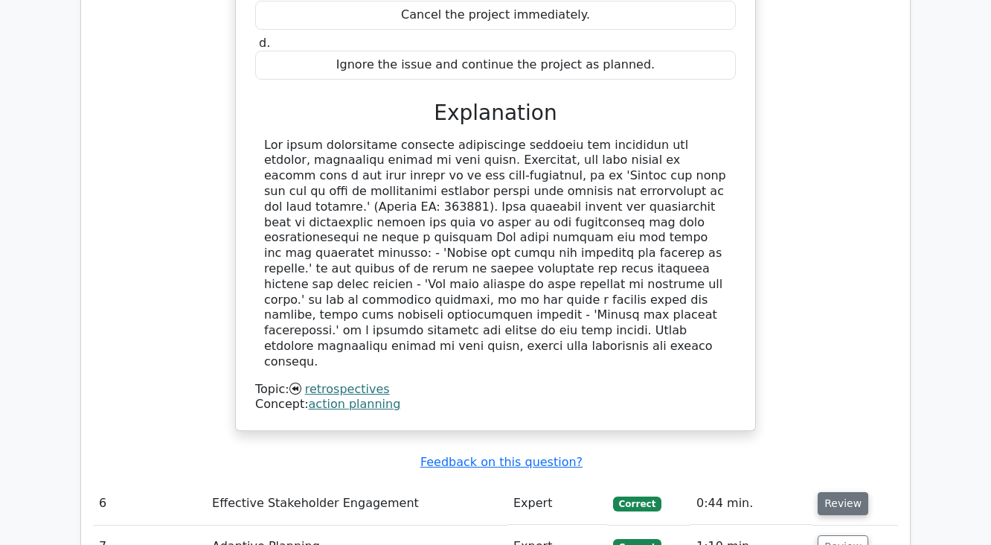
click at [828, 492] on button "Review" at bounding box center [843, 503] width 51 height 23
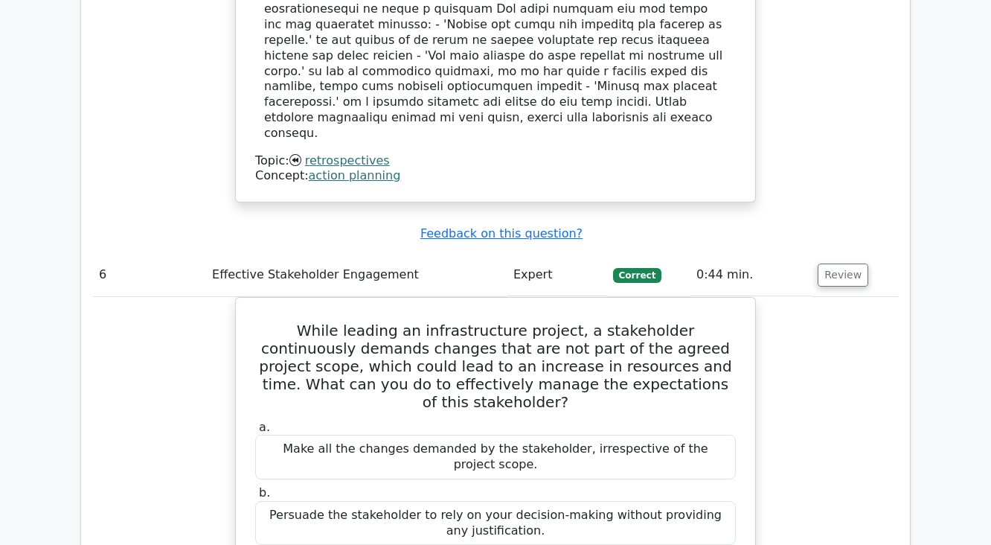
scroll to position [4823, 0]
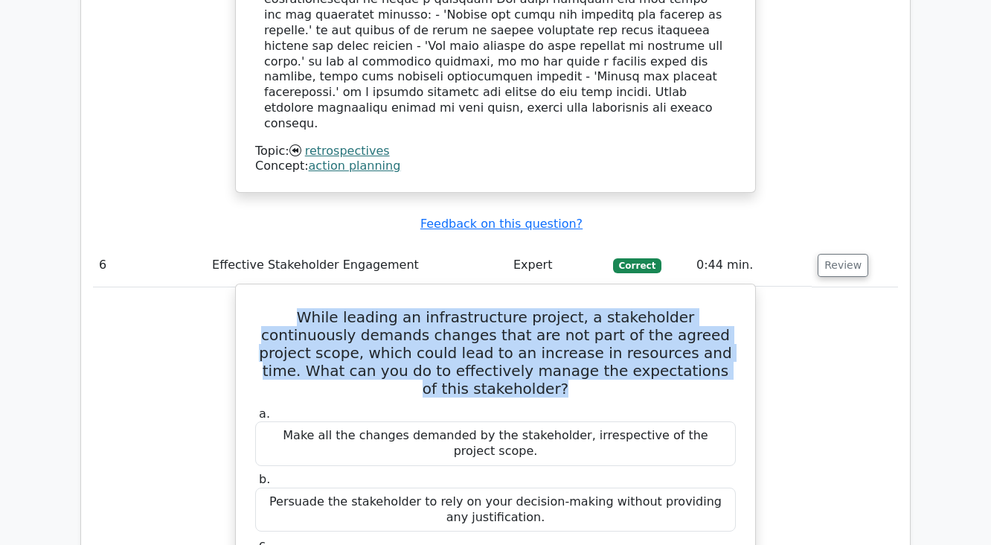
drag, startPoint x: 277, startPoint y: 120, endPoint x: 709, endPoint y: 163, distance: 433.9
click at [709, 308] on h5 "While leading an infrastructure project, a stakeholder continuously demands cha…" at bounding box center [496, 352] width 484 height 89
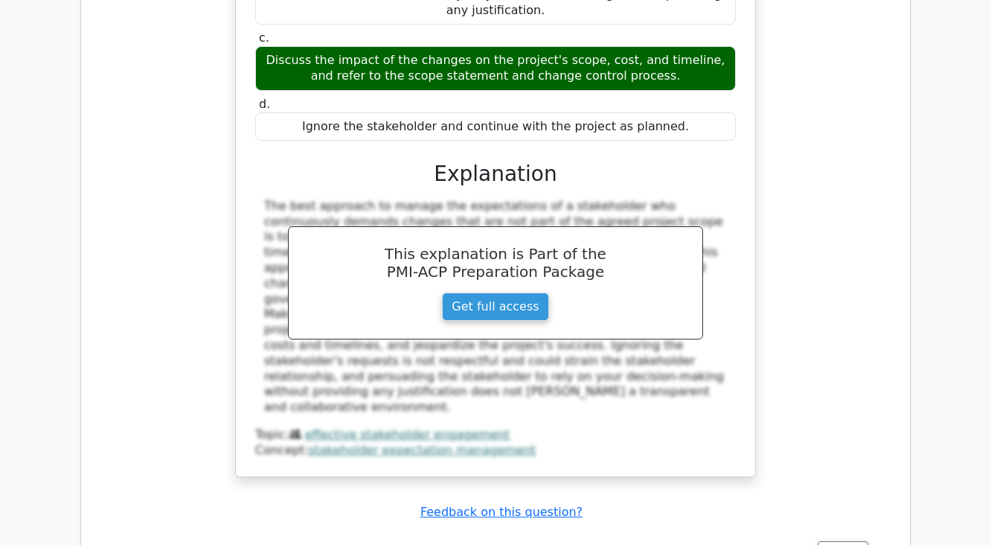
scroll to position [5359, 0]
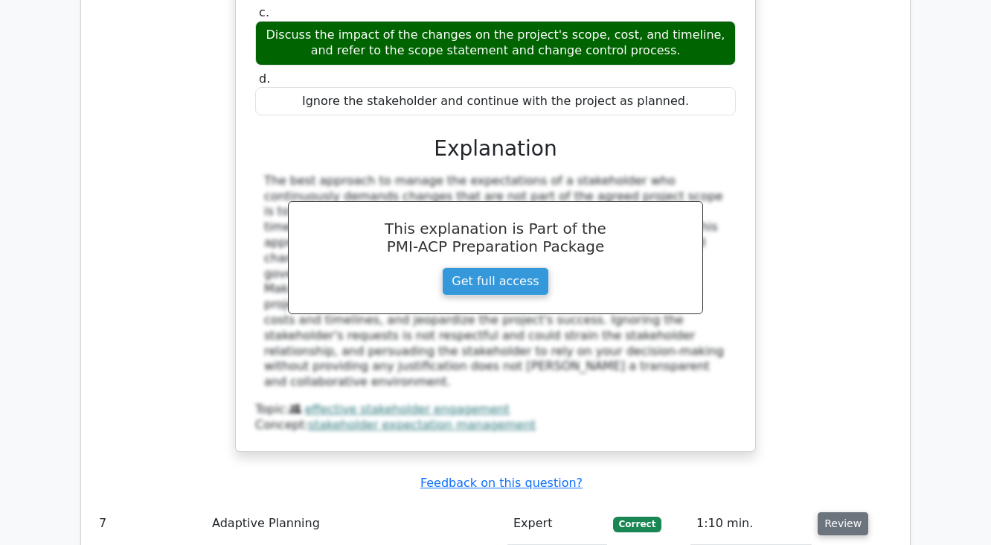
click at [831, 512] on button "Review" at bounding box center [843, 523] width 51 height 23
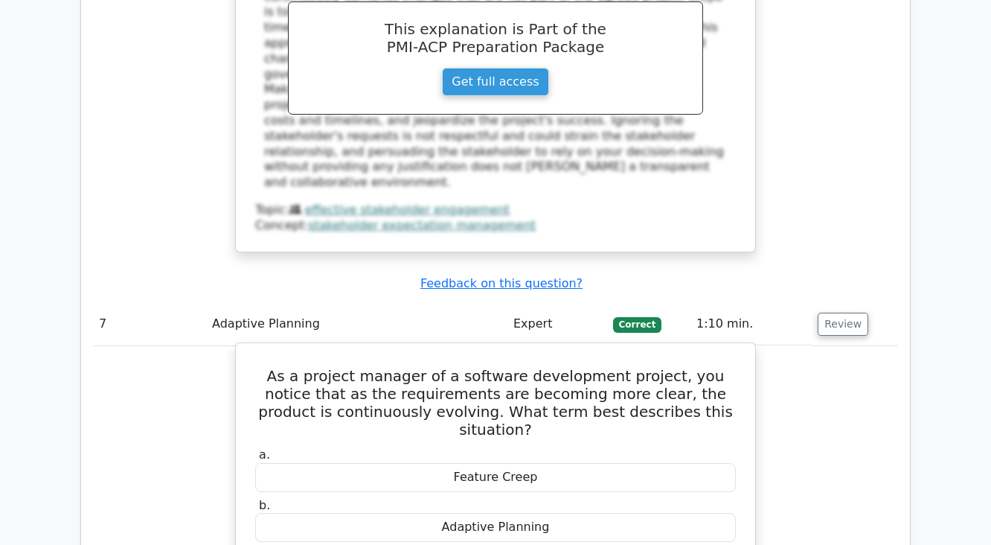
scroll to position [5538, 0]
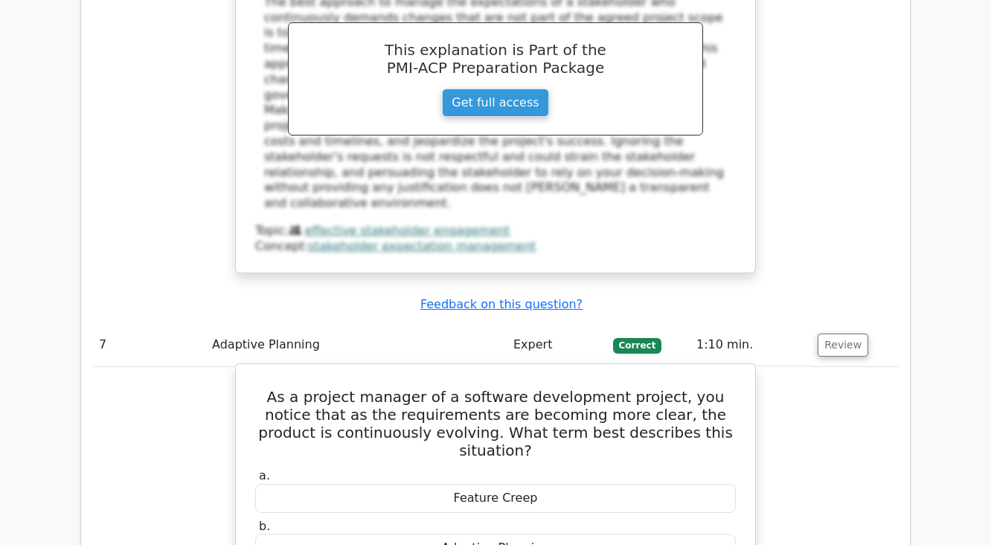
click at [401, 388] on h5 "As a project manager of a software development project, you notice that as the …" at bounding box center [496, 423] width 484 height 71
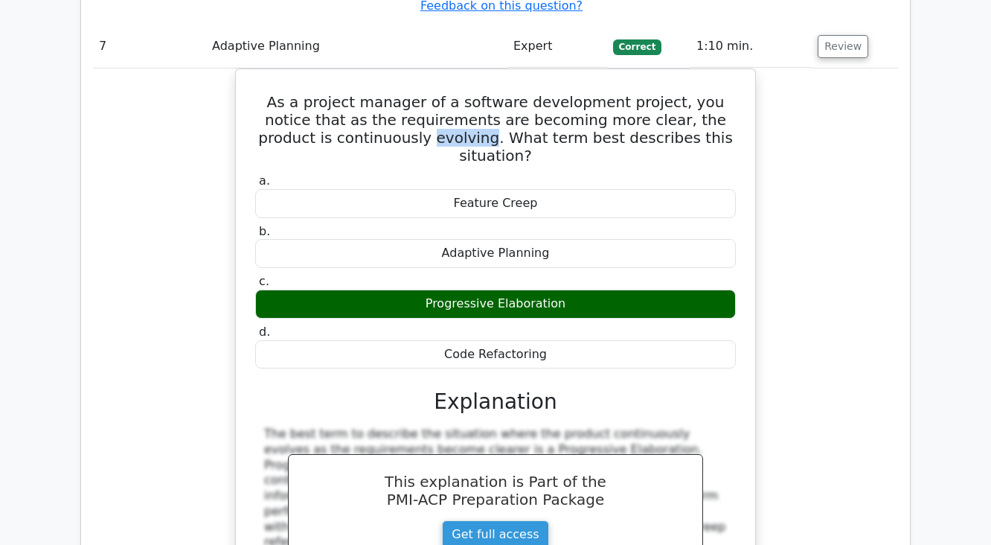
scroll to position [5895, 0]
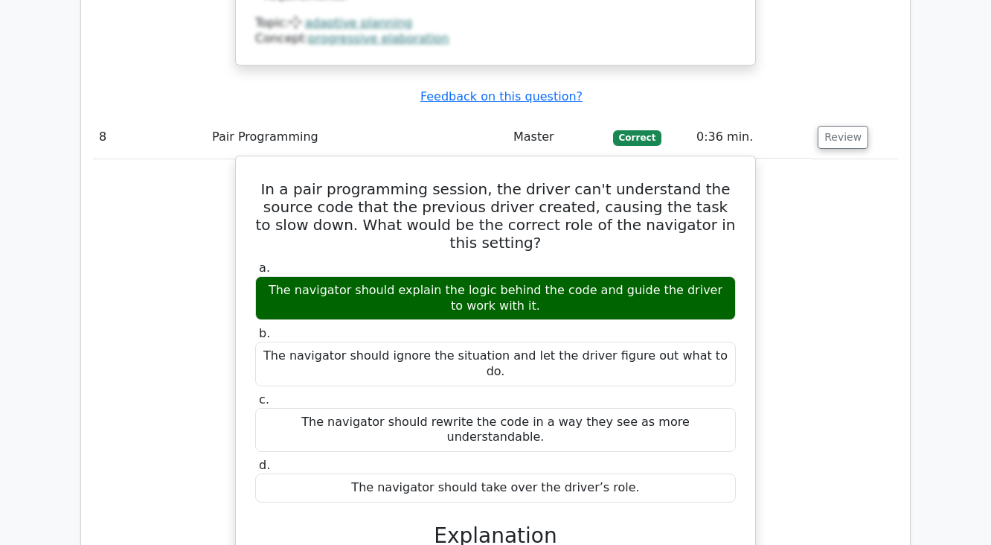
scroll to position [6669, 0]
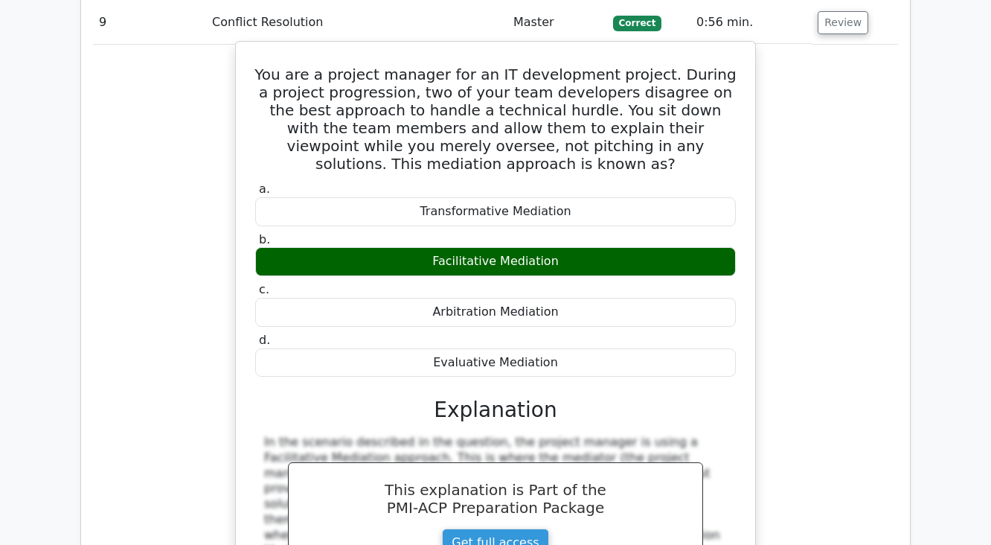
scroll to position [7325, 0]
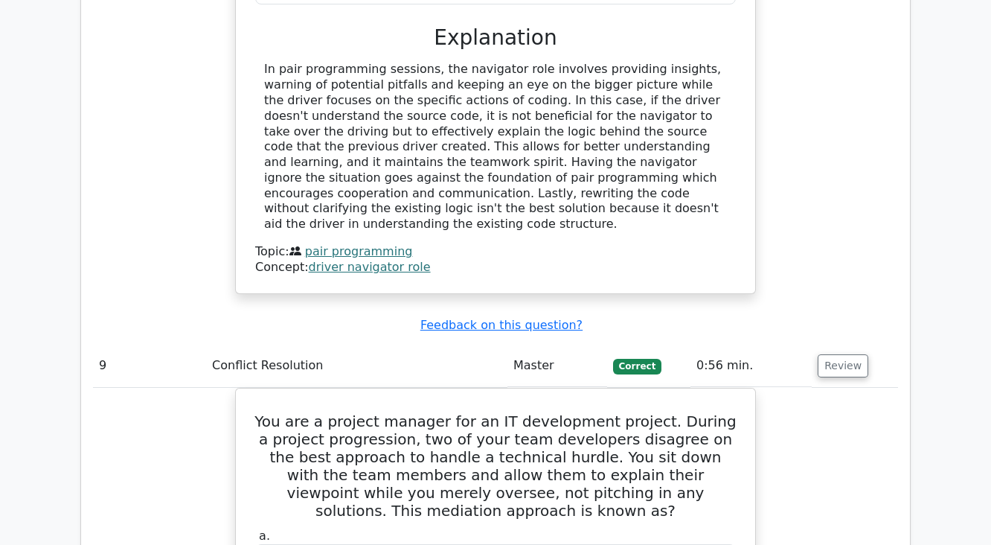
scroll to position [6848, 0]
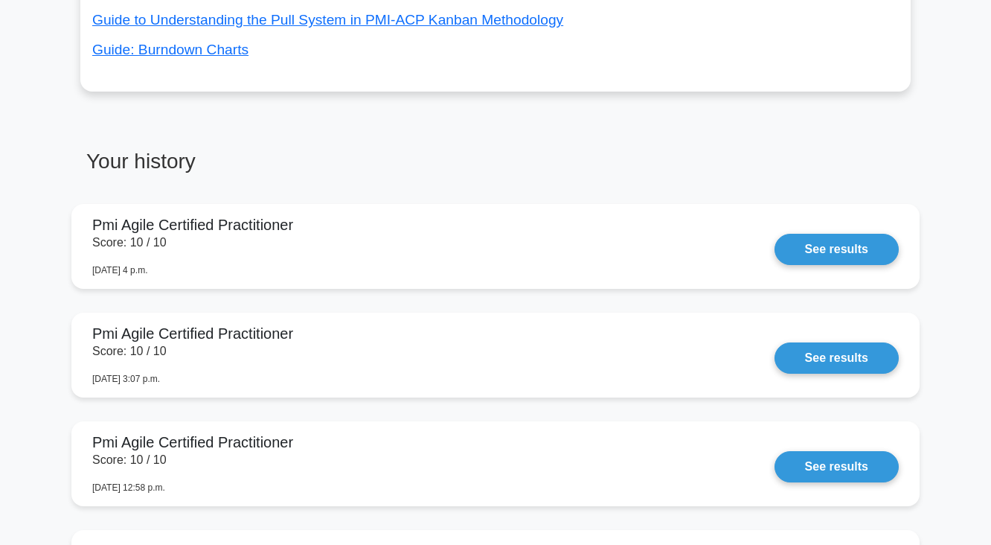
scroll to position [971, 0]
